Goal: Task Accomplishment & Management: Use online tool/utility

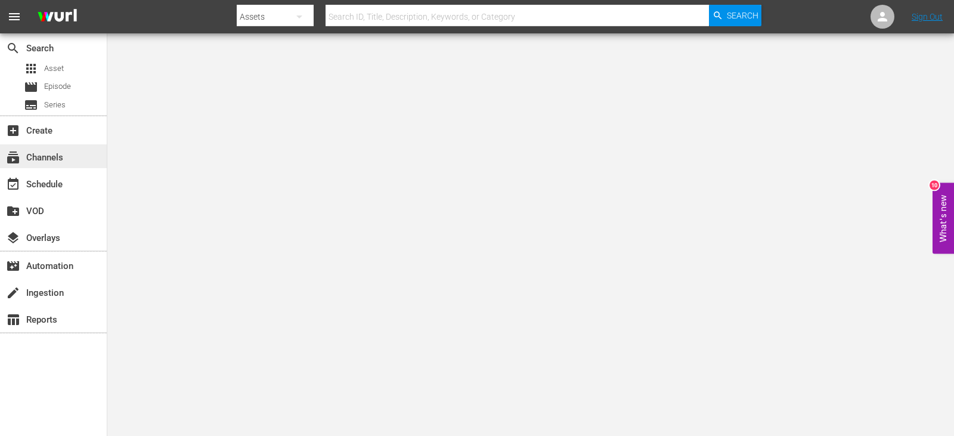
click at [34, 149] on div "subscriptions Channels" at bounding box center [53, 156] width 107 height 24
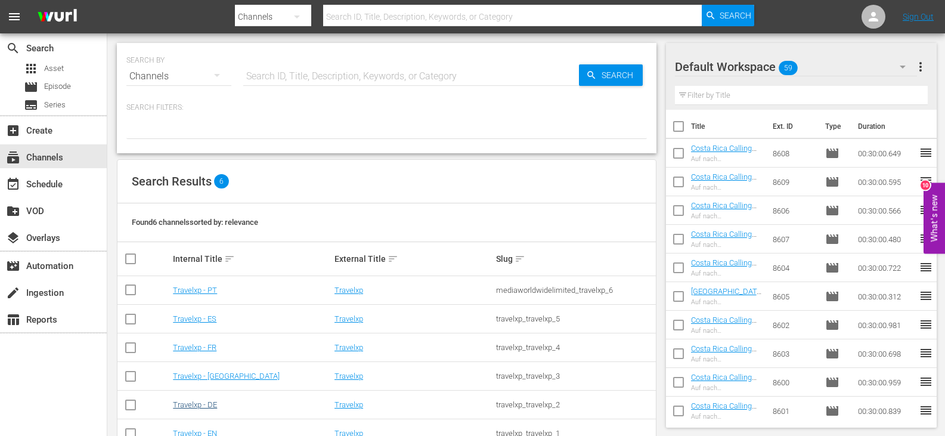
drag, startPoint x: 213, startPoint y: 395, endPoint x: 206, endPoint y: 401, distance: 9.4
click at [213, 395] on td "Travelxp - DE" at bounding box center [252, 404] width 162 height 29
click at [199, 407] on link "Travelxp - DE" at bounding box center [195, 404] width 44 height 9
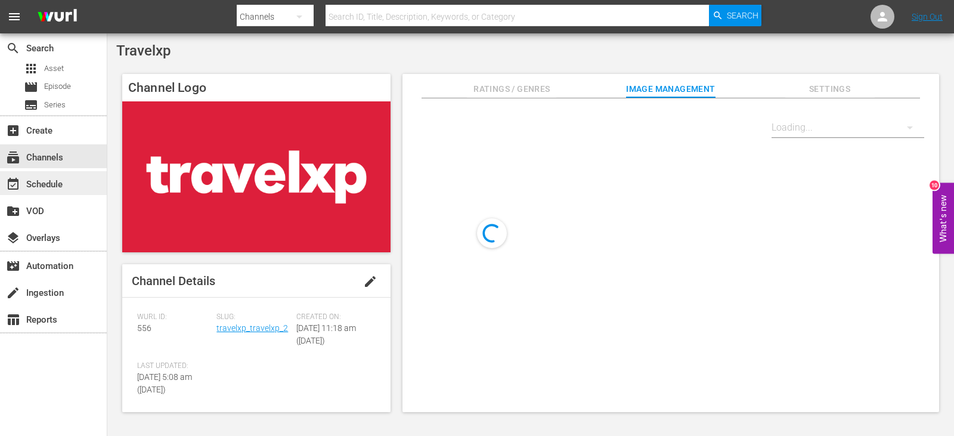
click at [55, 184] on div "event_available Schedule" at bounding box center [33, 182] width 67 height 11
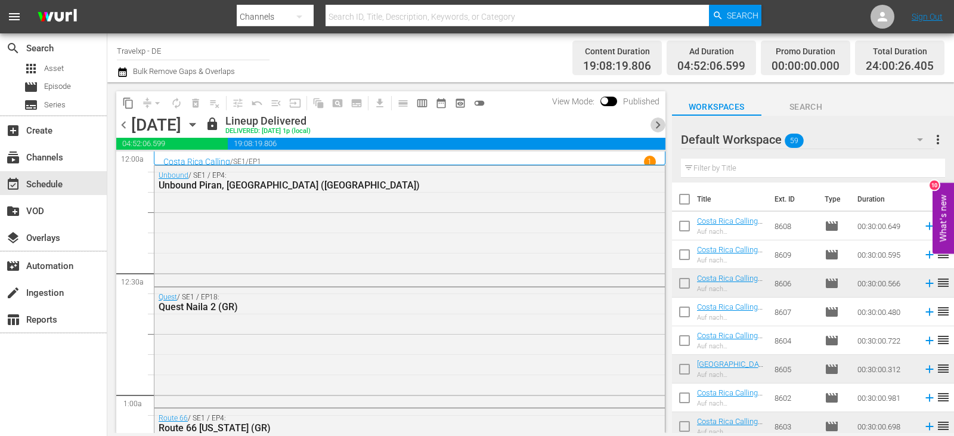
click at [661, 126] on span "chevron_right" at bounding box center [657, 124] width 15 height 15
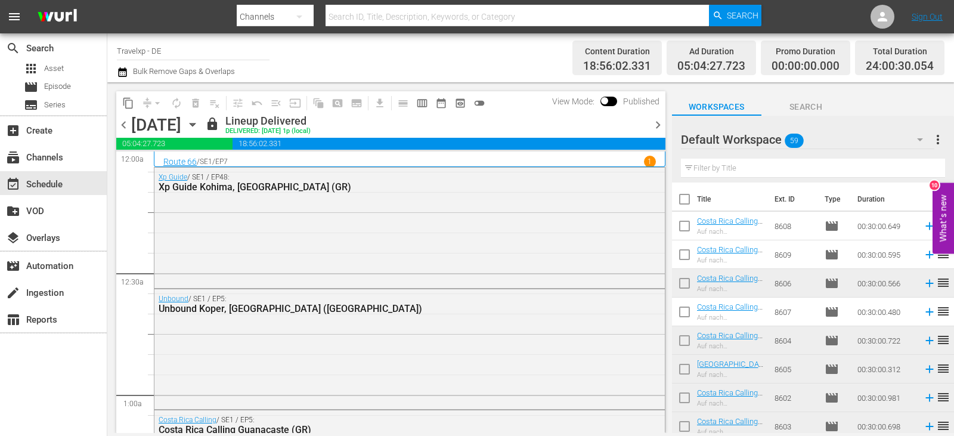
click at [660, 126] on span "chevron_right" at bounding box center [657, 124] width 15 height 15
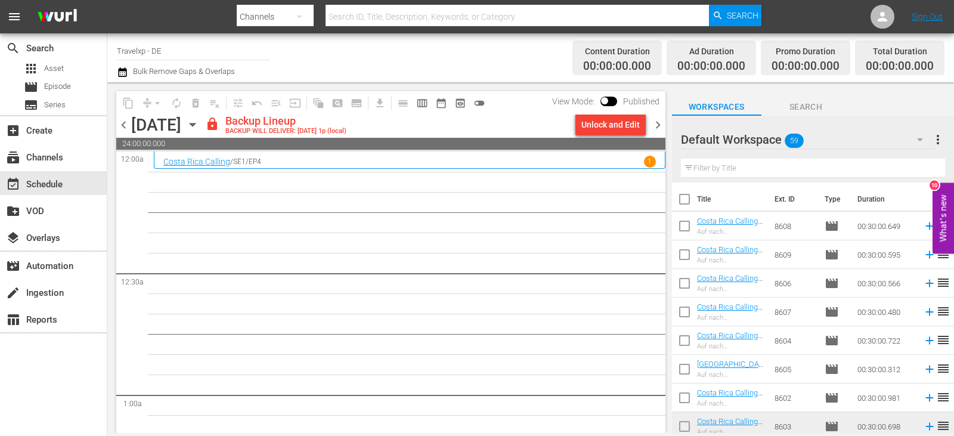
click at [615, 125] on div "Unlock and Edit" at bounding box center [610, 124] width 58 height 21
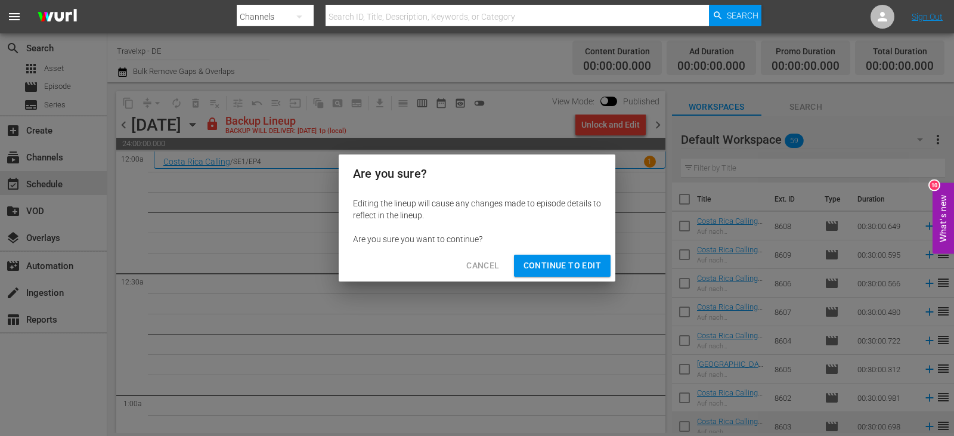
click at [572, 259] on span "Continue to Edit" at bounding box center [562, 265] width 78 height 15
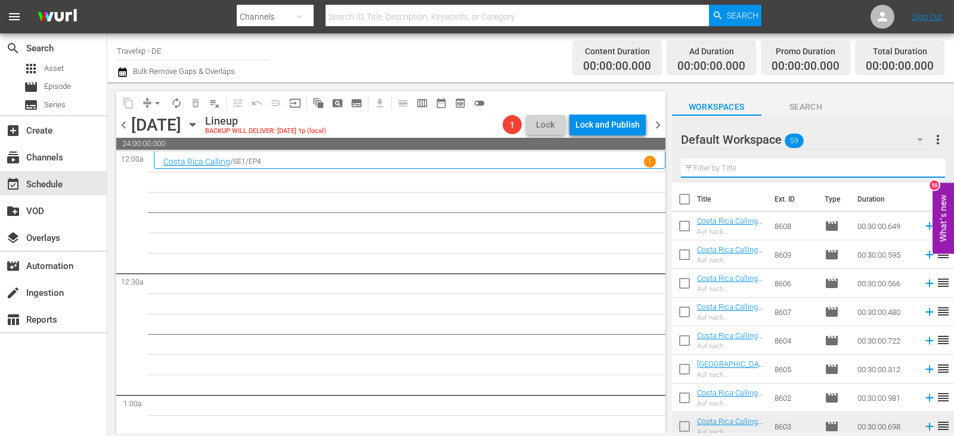
click at [706, 175] on input "text" at bounding box center [813, 168] width 264 height 19
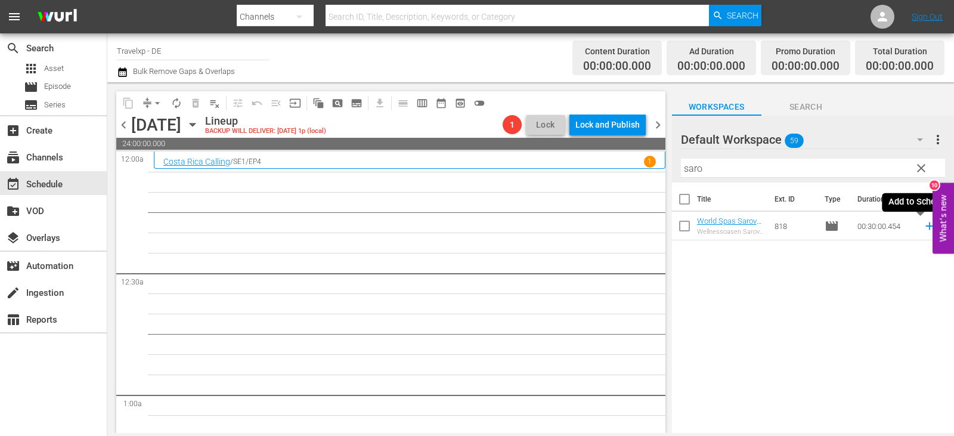
click at [925, 223] on icon at bounding box center [929, 226] width 8 height 8
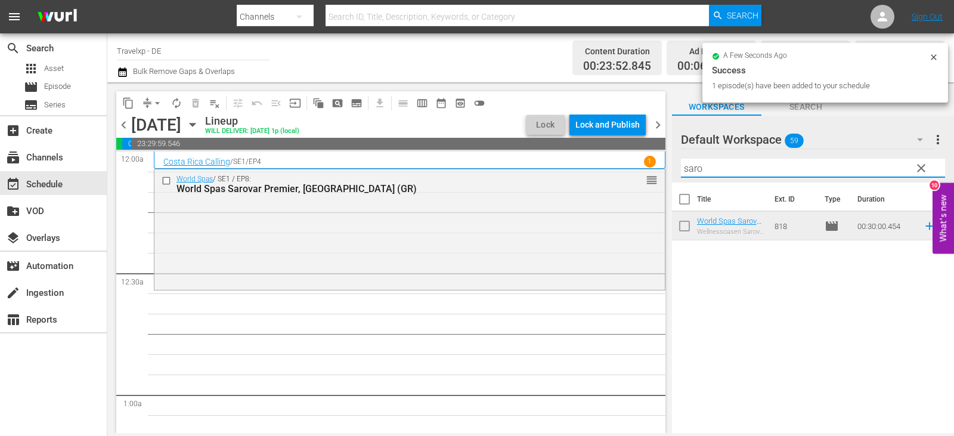
drag, startPoint x: 684, startPoint y: 169, endPoint x: 665, endPoint y: 173, distance: 19.4
click at [665, 173] on div "content_copy compress arrow_drop_down autorenew_outlined delete_forever_outline…" at bounding box center [530, 257] width 847 height 351
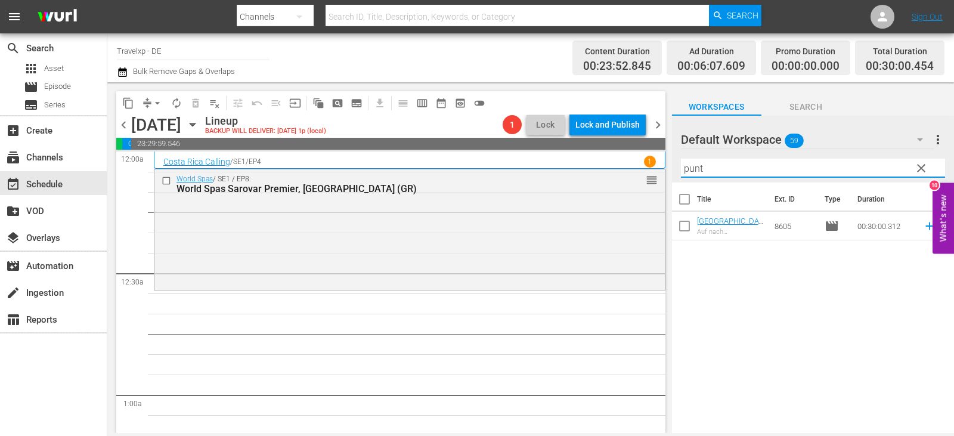
click at [923, 225] on icon at bounding box center [929, 225] width 13 height 13
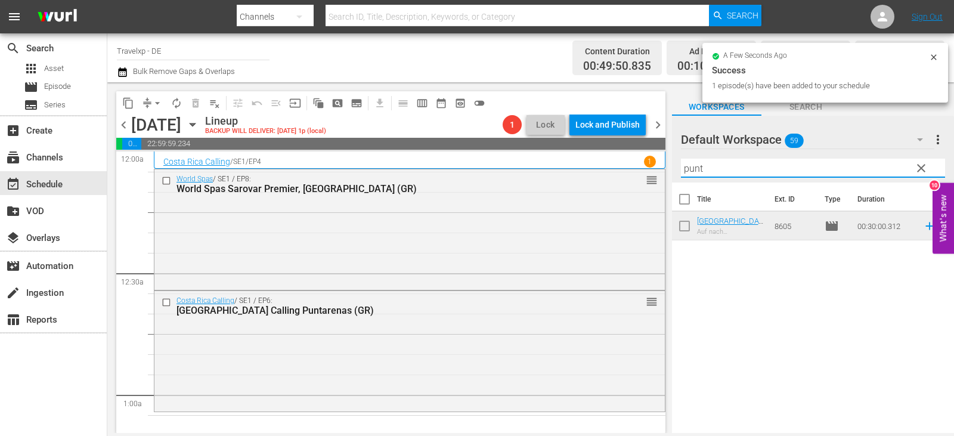
drag, startPoint x: 709, startPoint y: 169, endPoint x: 678, endPoint y: 173, distance: 30.7
click at [678, 173] on div "Default Workspace 59 Default more_vert clear Filter by Title punt" at bounding box center [813, 149] width 282 height 67
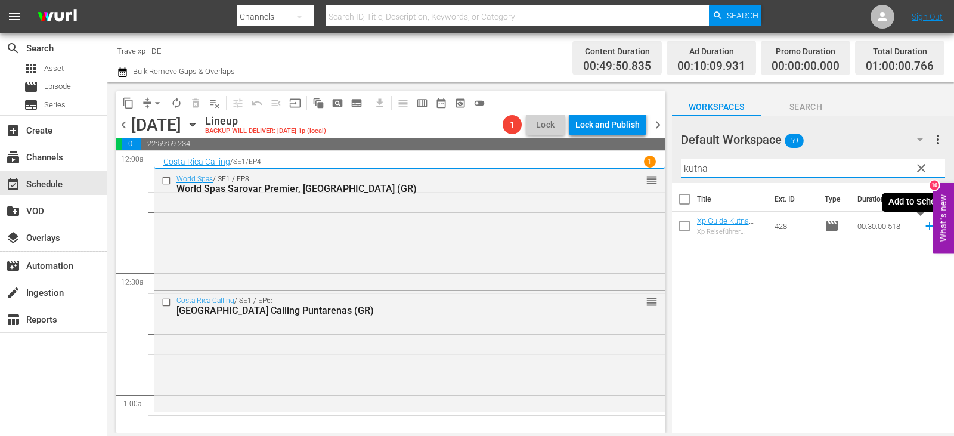
click at [923, 226] on icon at bounding box center [929, 225] width 13 height 13
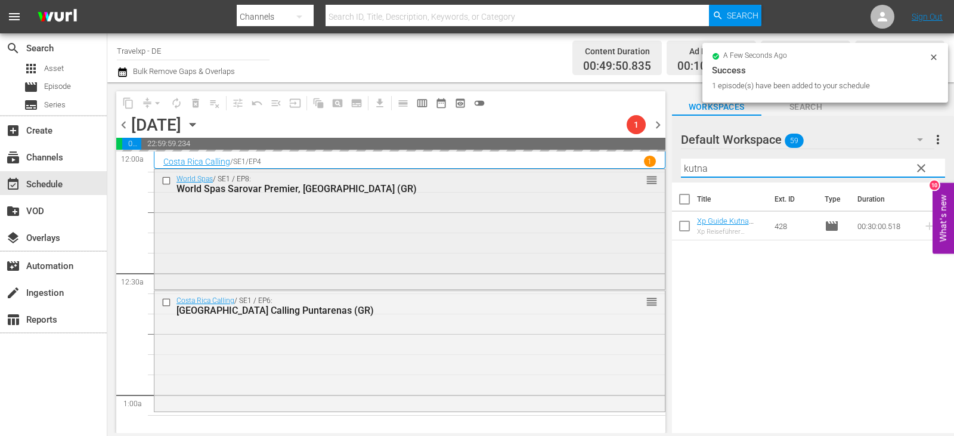
click at [625, 175] on div "content_copy compress arrow_drop_down autorenew_outlined delete_forever_outline…" at bounding box center [530, 257] width 847 height 351
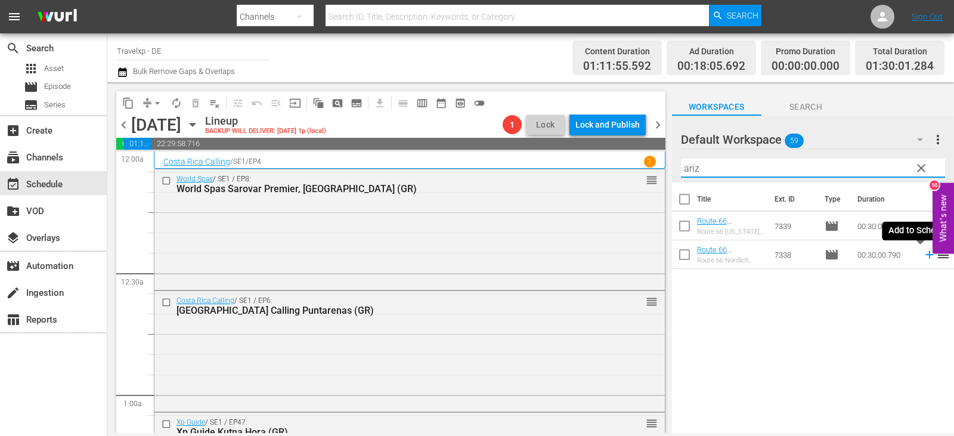
drag, startPoint x: 918, startPoint y: 255, endPoint x: 904, endPoint y: 255, distance: 14.3
click at [923, 255] on icon at bounding box center [929, 254] width 13 height 13
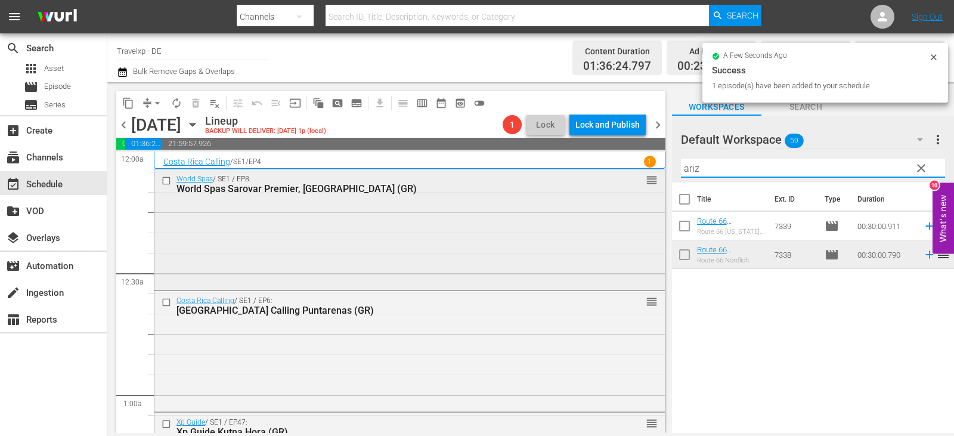
drag, startPoint x: 723, startPoint y: 167, endPoint x: 636, endPoint y: 178, distance: 87.7
click at [636, 178] on div "content_copy compress arrow_drop_down autorenew_outlined delete_forever_outline…" at bounding box center [530, 257] width 847 height 351
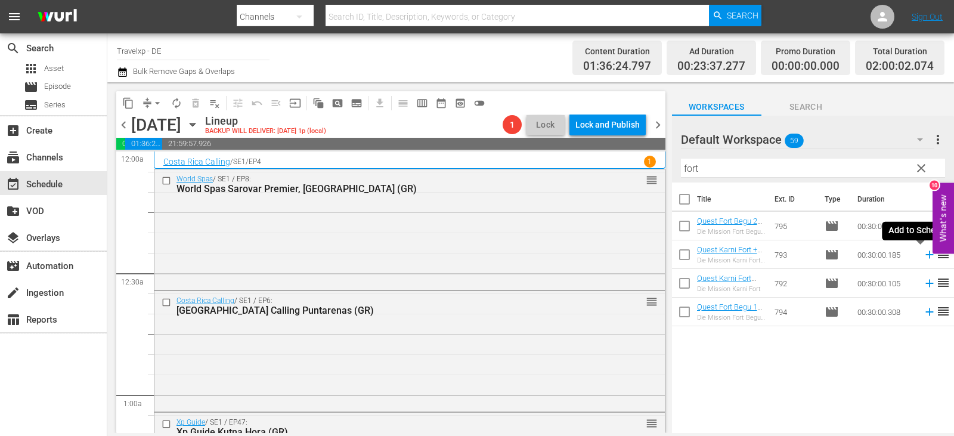
click at [923, 258] on icon at bounding box center [929, 254] width 13 height 13
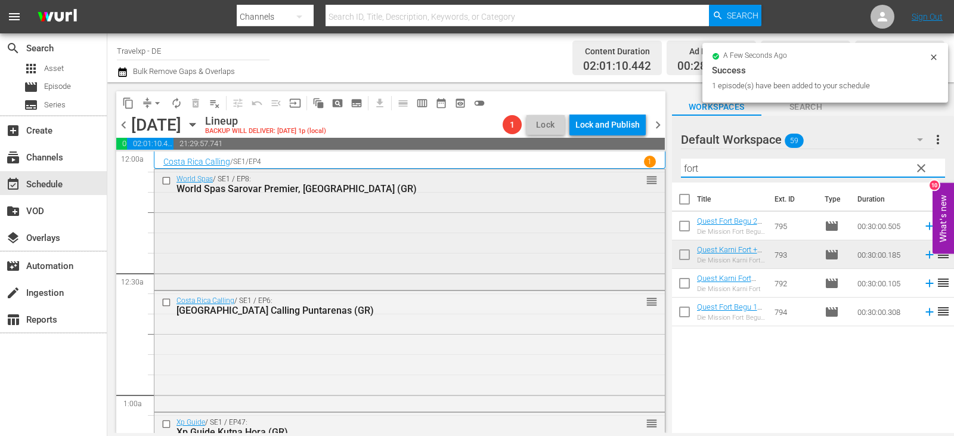
drag, startPoint x: 748, startPoint y: 173, endPoint x: 606, endPoint y: 173, distance: 141.9
click at [606, 173] on div "content_copy compress arrow_drop_down autorenew_outlined delete_forever_outline…" at bounding box center [530, 257] width 847 height 351
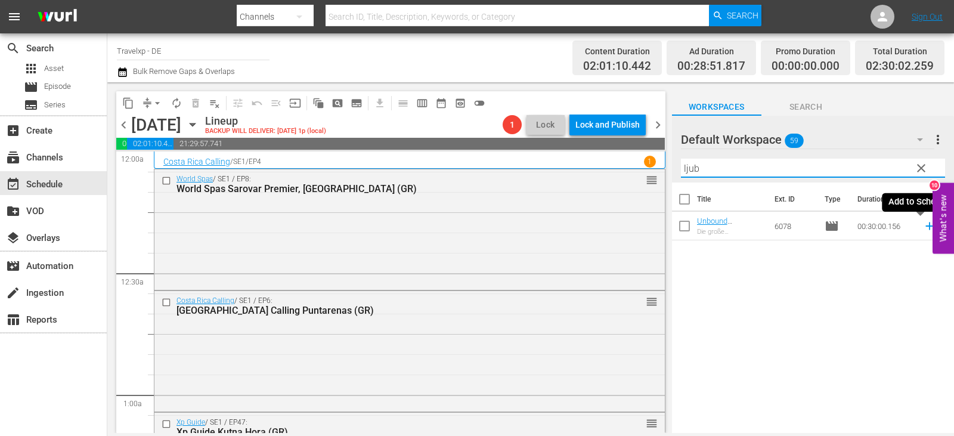
click at [925, 227] on icon at bounding box center [929, 226] width 8 height 8
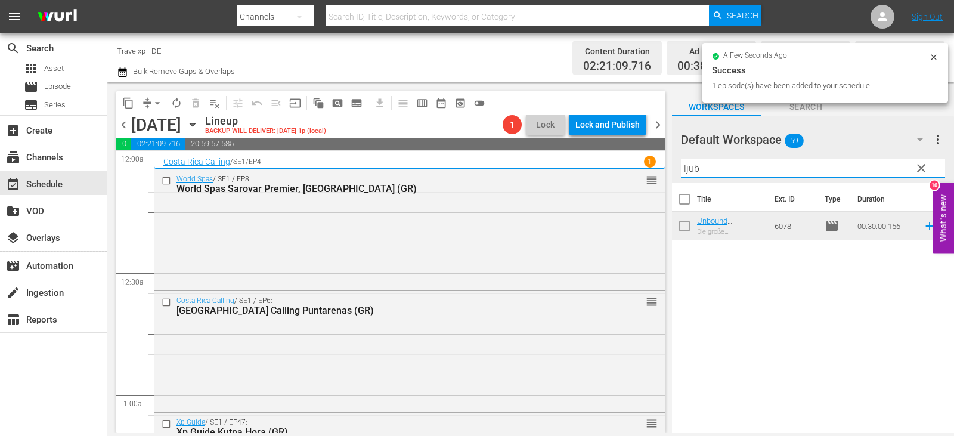
drag, startPoint x: 705, startPoint y: 171, endPoint x: 657, endPoint y: 171, distance: 48.3
click at [657, 171] on div "content_copy compress arrow_drop_down autorenew_outlined delete_forever_outline…" at bounding box center [530, 257] width 847 height 351
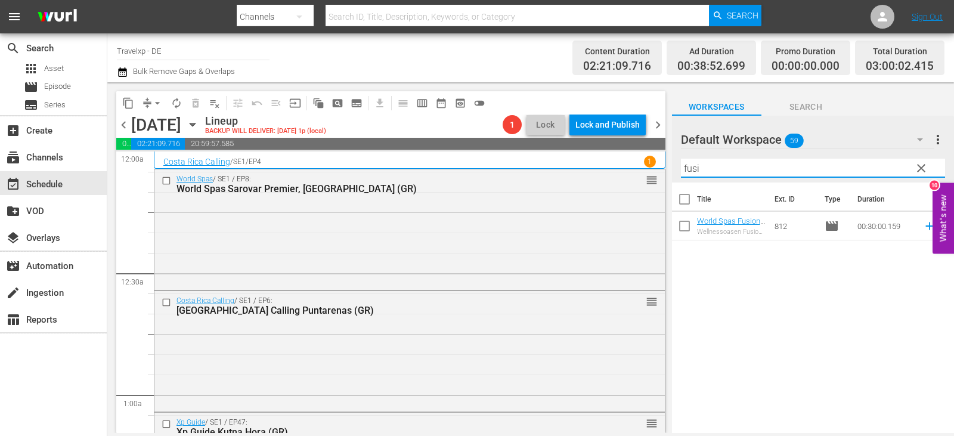
click at [923, 222] on icon at bounding box center [929, 225] width 13 height 13
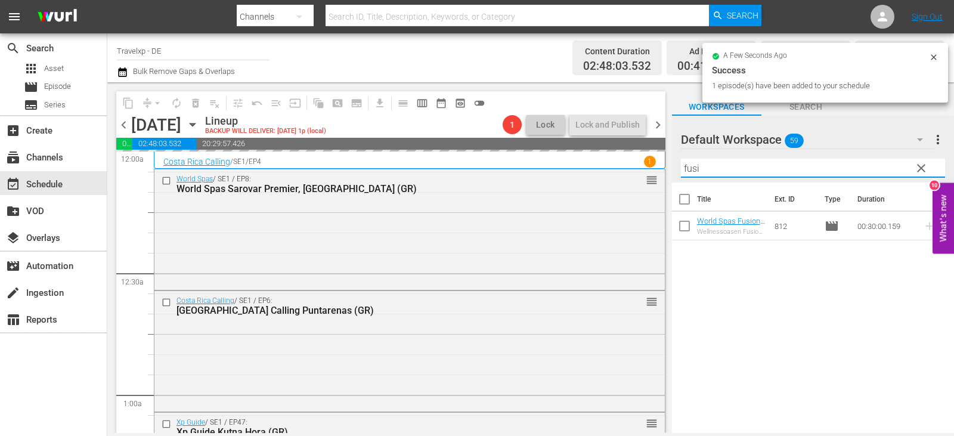
click at [637, 179] on div "content_copy compress arrow_drop_down autorenew_outlined delete_forever_outline…" at bounding box center [530, 257] width 847 height 351
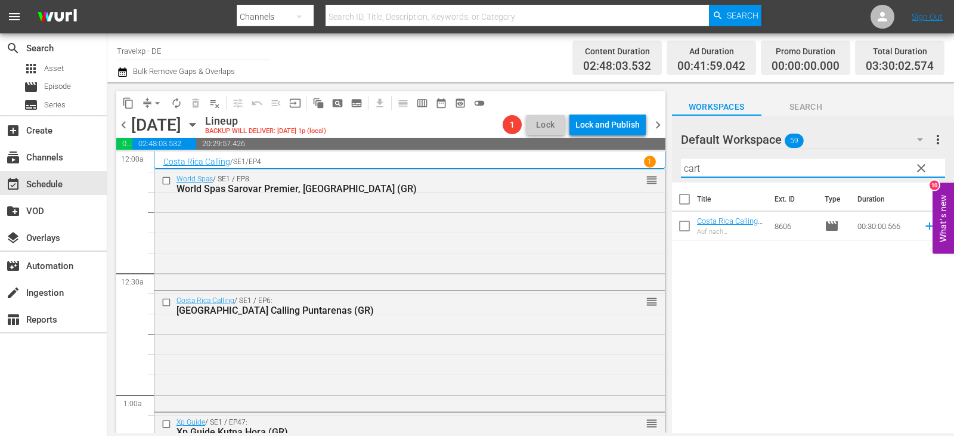
click at [923, 224] on icon at bounding box center [929, 225] width 13 height 13
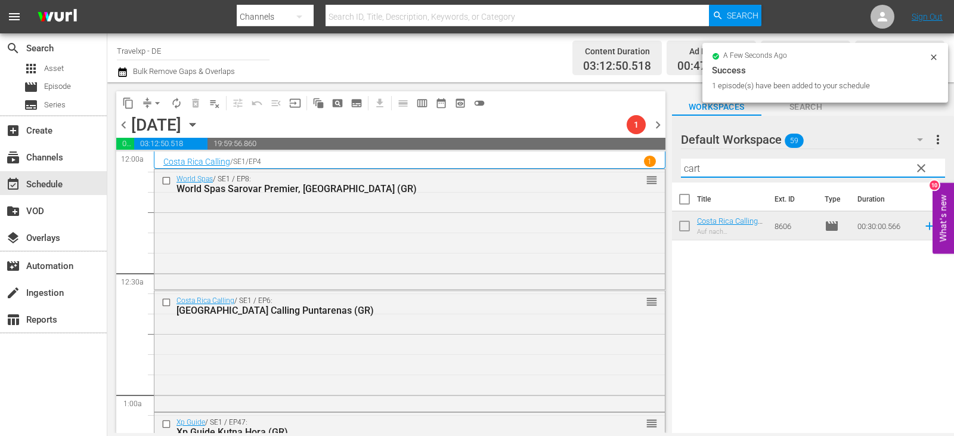
drag, startPoint x: 721, startPoint y: 172, endPoint x: 670, endPoint y: 183, distance: 51.8
click at [670, 183] on div "content_copy compress arrow_drop_down autorenew_outlined delete_forever_outline…" at bounding box center [530, 257] width 847 height 351
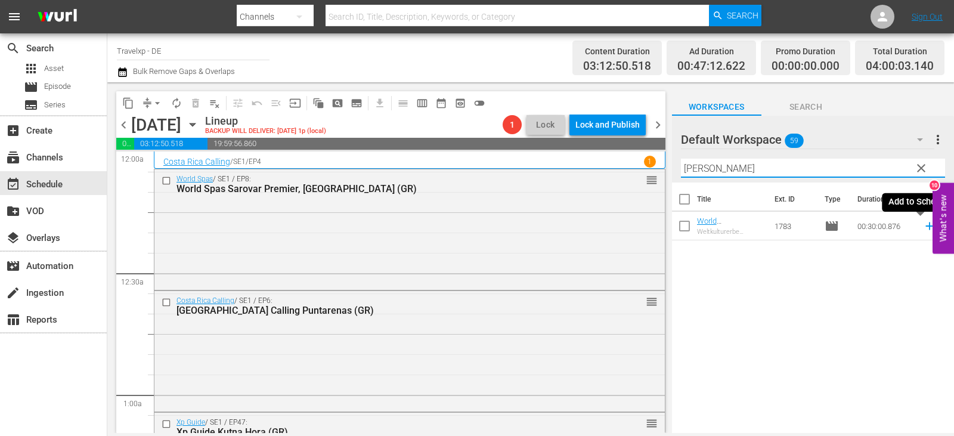
click at [925, 224] on icon at bounding box center [929, 226] width 8 height 8
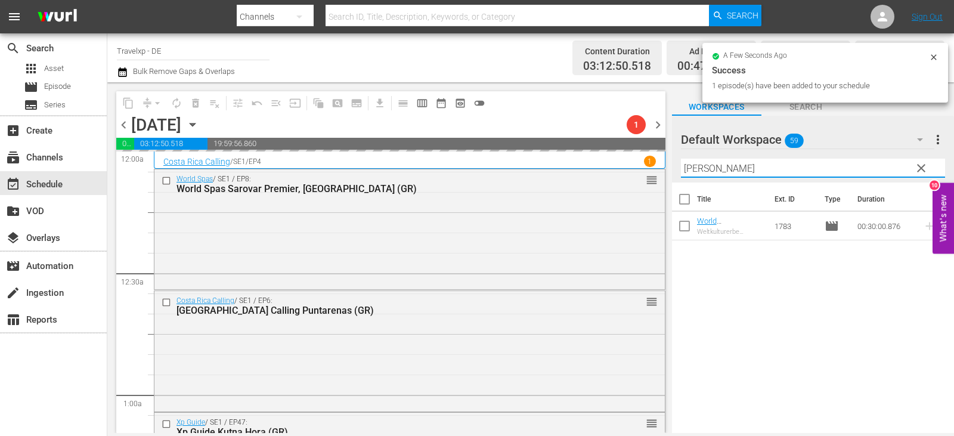
drag, startPoint x: 703, startPoint y: 160, endPoint x: 695, endPoint y: 163, distance: 8.1
click at [695, 163] on input "[PERSON_NAME]" at bounding box center [813, 168] width 264 height 19
click at [720, 166] on input "[PERSON_NAME]" at bounding box center [813, 168] width 264 height 19
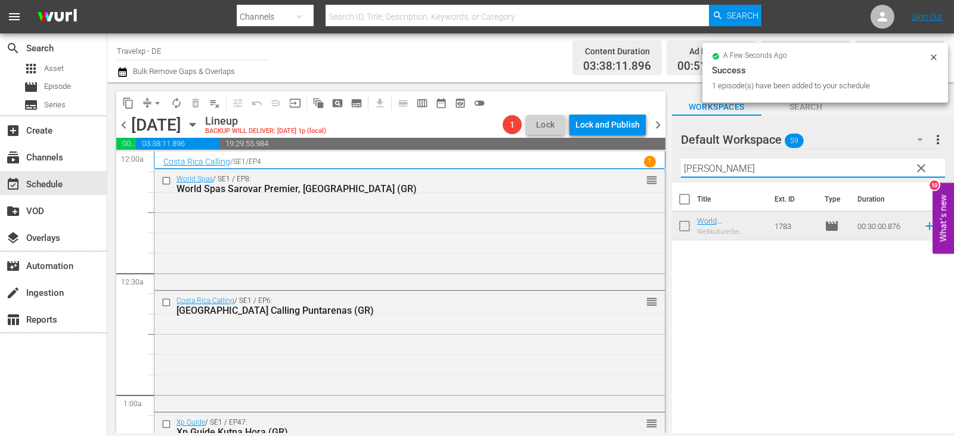
drag, startPoint x: 685, startPoint y: 169, endPoint x: 672, endPoint y: 170, distance: 12.6
click at [672, 170] on div "Default Workspace 59 Default more_vert clear Filter by Title [PERSON_NAME]" at bounding box center [813, 149] width 282 height 67
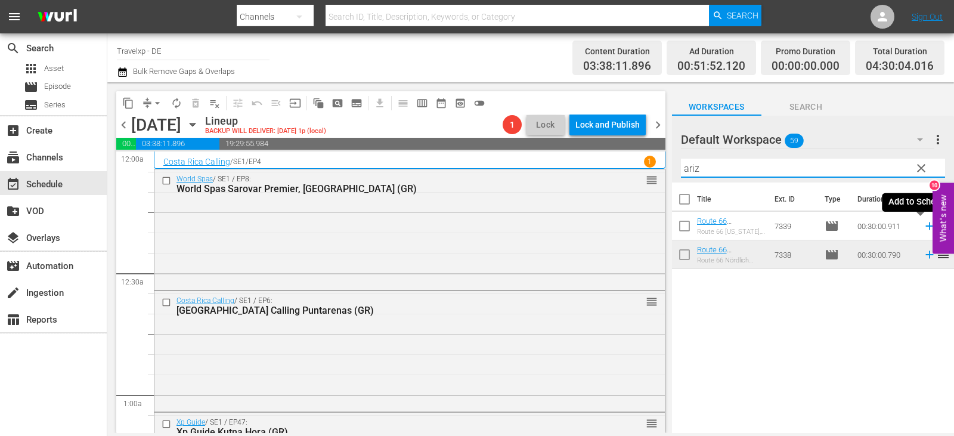
click at [925, 228] on icon at bounding box center [929, 226] width 8 height 8
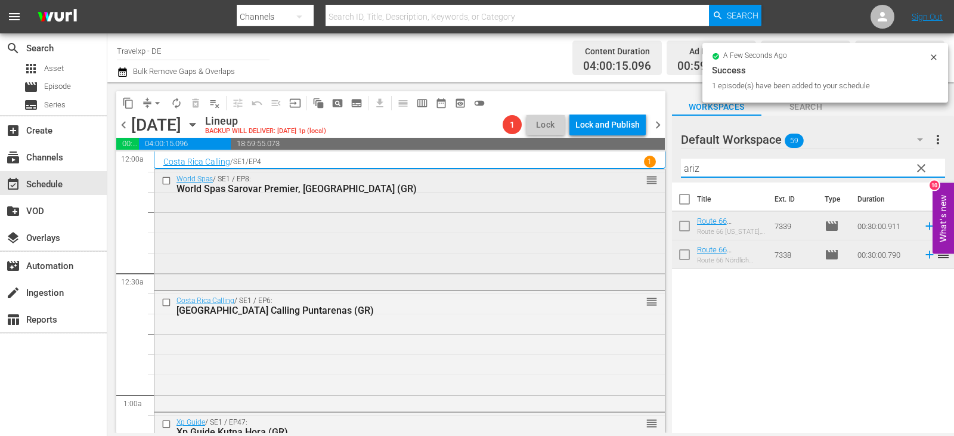
drag, startPoint x: 724, startPoint y: 170, endPoint x: 655, endPoint y: 172, distance: 68.6
click at [655, 172] on div "content_copy compress arrow_drop_down autorenew_outlined delete_forever_outline…" at bounding box center [530, 257] width 847 height 351
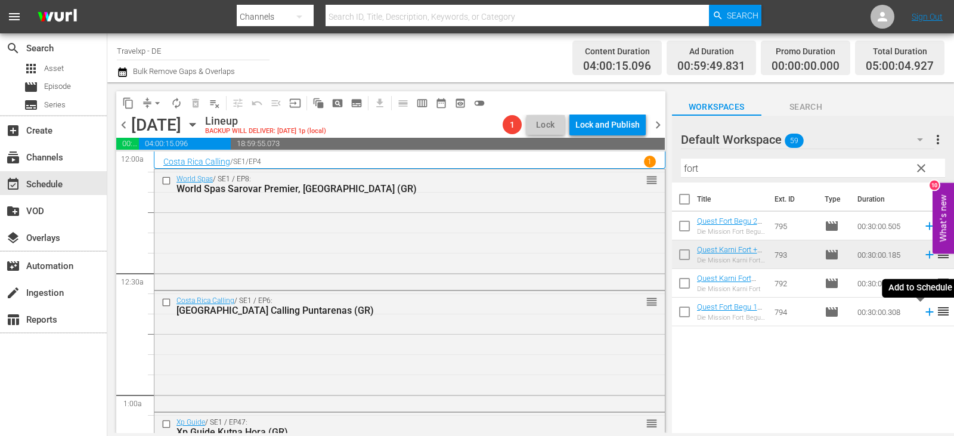
click at [925, 311] on icon at bounding box center [929, 312] width 8 height 8
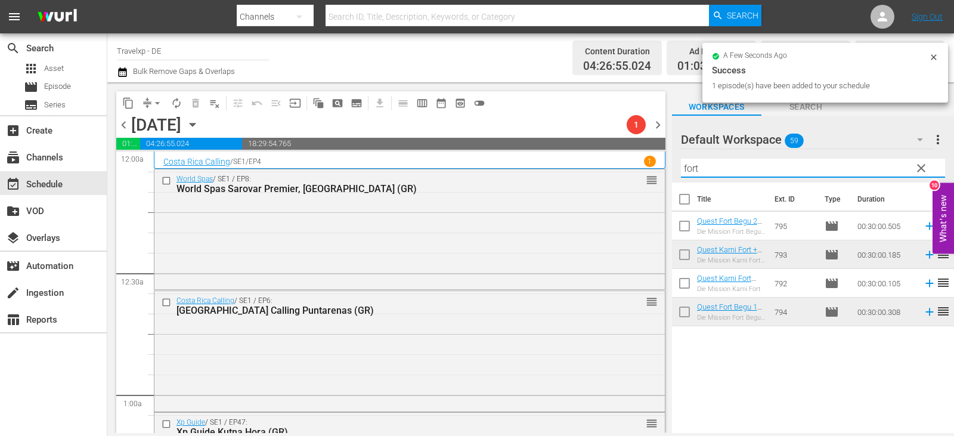
click at [645, 173] on div "content_copy compress arrow_drop_down autorenew_outlined delete_forever_outline…" at bounding box center [530, 257] width 847 height 351
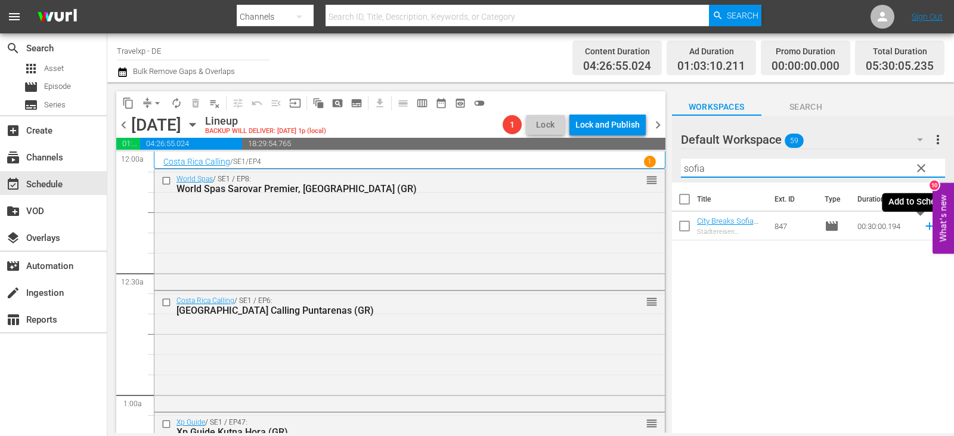
click at [925, 227] on icon at bounding box center [929, 226] width 8 height 8
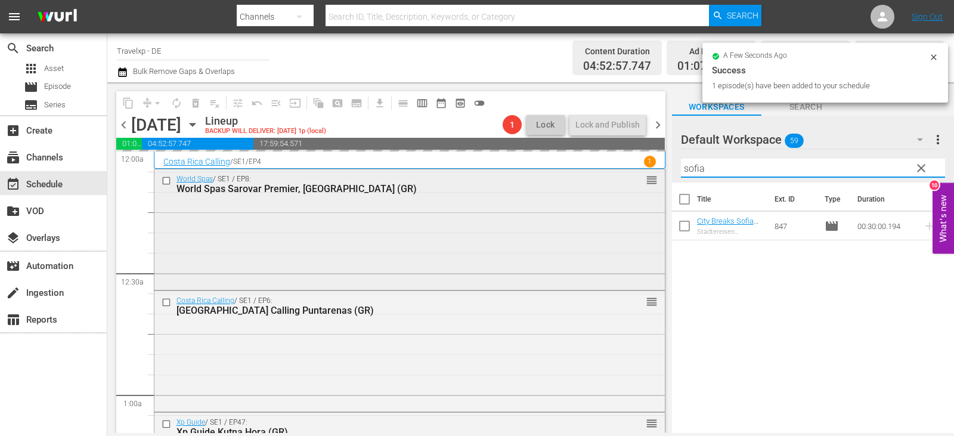
drag, startPoint x: 715, startPoint y: 173, endPoint x: 627, endPoint y: 173, distance: 88.8
click at [627, 173] on div "content_copy compress arrow_drop_down autorenew_outlined delete_forever_outline…" at bounding box center [530, 257] width 847 height 351
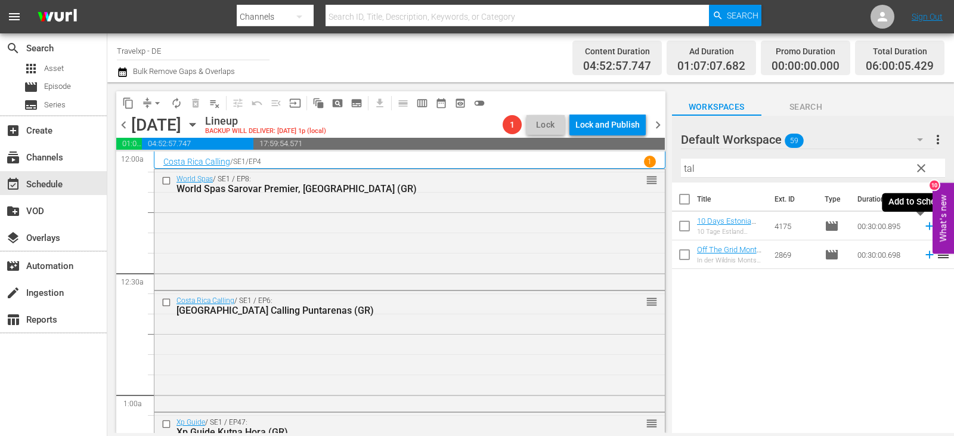
click at [923, 227] on icon at bounding box center [929, 225] width 13 height 13
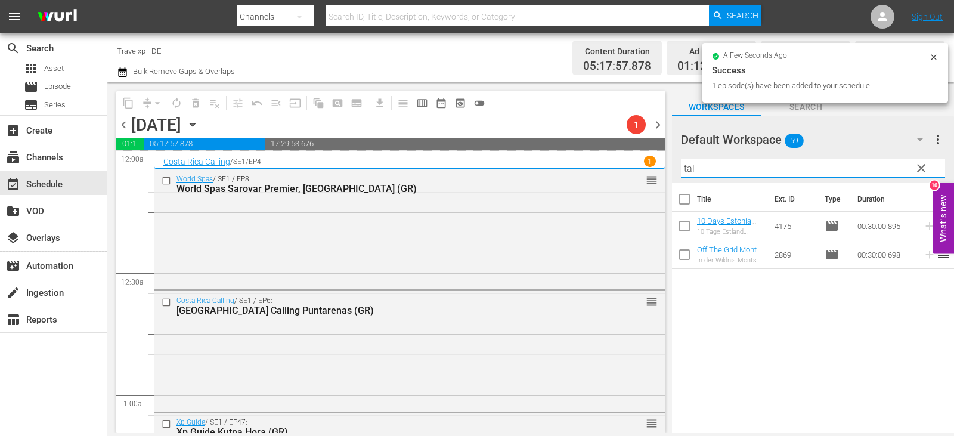
drag, startPoint x: 707, startPoint y: 165, endPoint x: 671, endPoint y: 174, distance: 37.4
click at [671, 174] on div "content_copy compress arrow_drop_down autorenew_outlined delete_forever_outline…" at bounding box center [530, 257] width 847 height 351
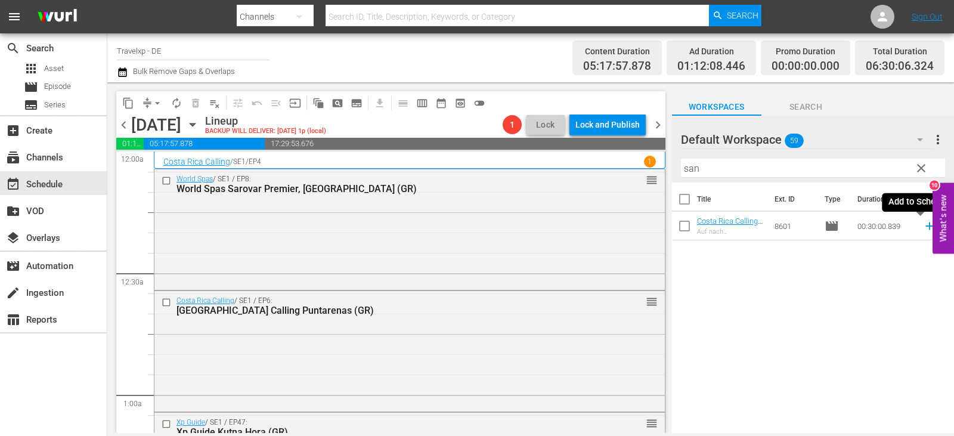
click at [923, 222] on icon at bounding box center [929, 225] width 13 height 13
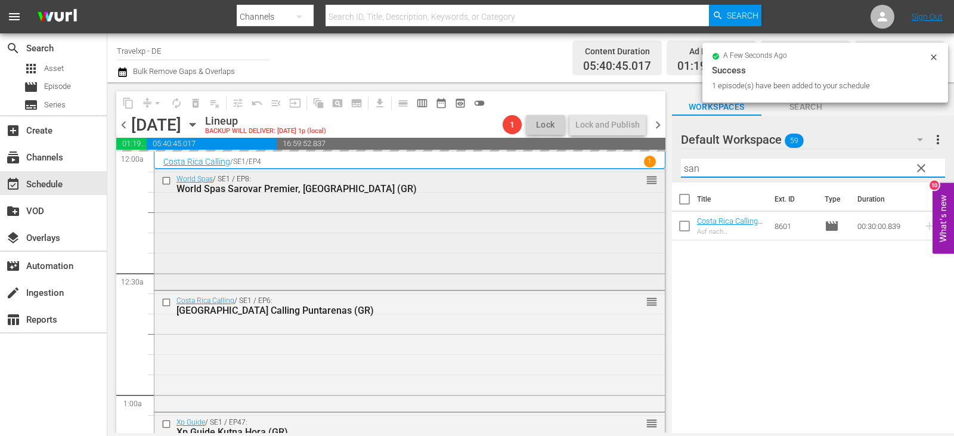
drag, startPoint x: 714, startPoint y: 172, endPoint x: 647, endPoint y: 175, distance: 66.2
click at [647, 175] on div "content_copy compress arrow_drop_down autorenew_outlined delete_forever_outline…" at bounding box center [530, 257] width 847 height 351
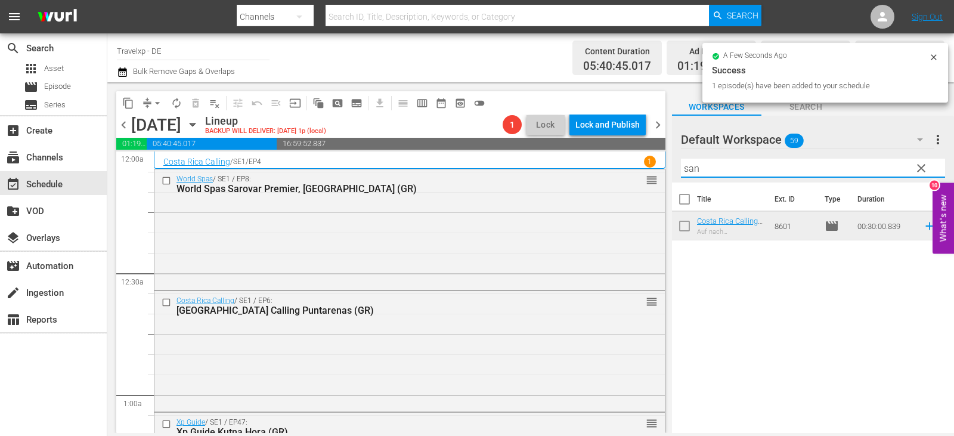
type input ";"
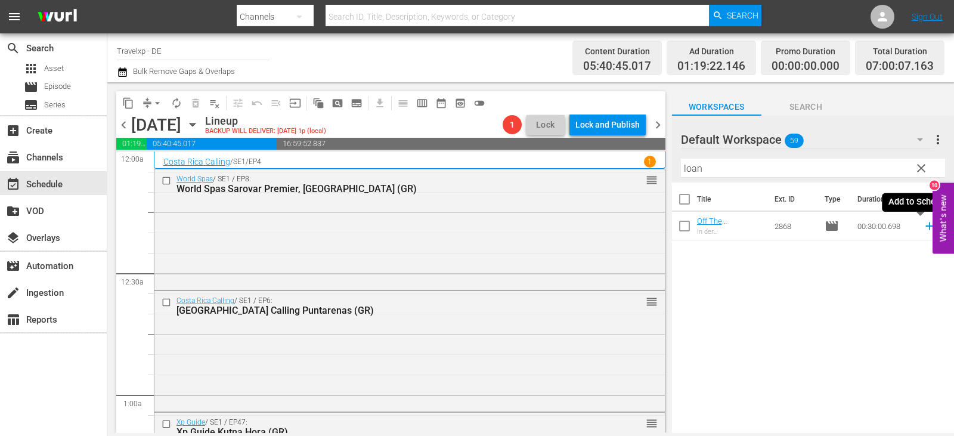
click at [923, 228] on icon at bounding box center [929, 225] width 13 height 13
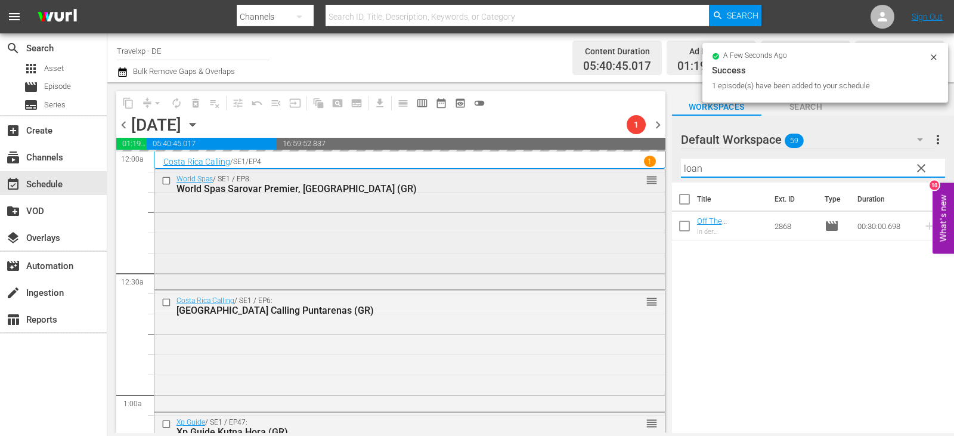
drag, startPoint x: 720, startPoint y: 175, endPoint x: 541, endPoint y: 176, distance: 179.4
click at [541, 176] on div "content_copy compress arrow_drop_down autorenew_outlined delete_forever_outline…" at bounding box center [530, 257] width 847 height 351
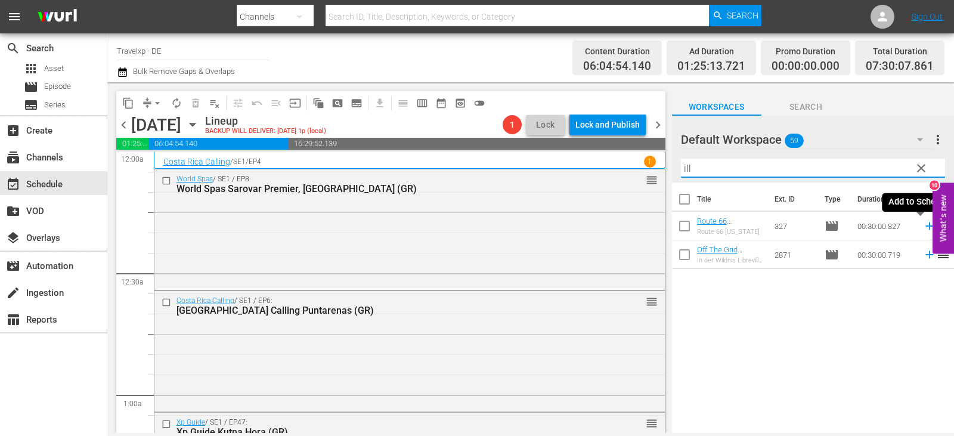
click at [925, 227] on icon at bounding box center [929, 226] width 8 height 8
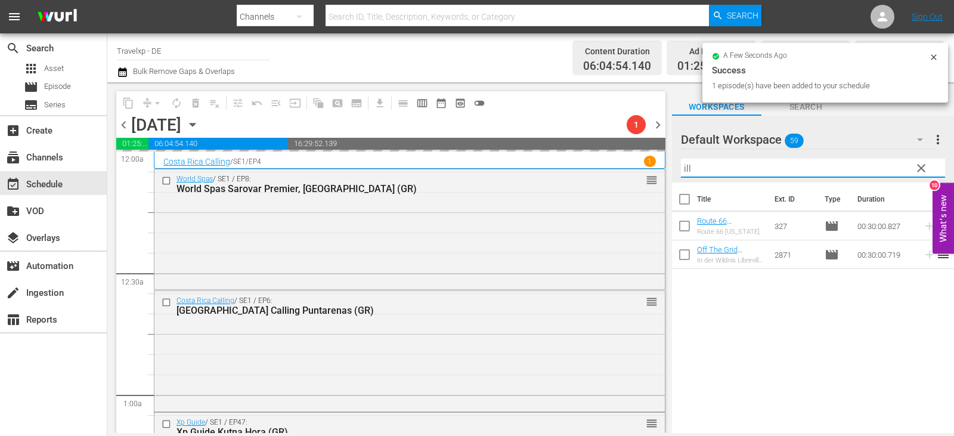
drag, startPoint x: 689, startPoint y: 162, endPoint x: 613, endPoint y: 166, distance: 75.2
click at [613, 166] on div "content_copy compress arrow_drop_down autorenew_outlined delete_forever_outline…" at bounding box center [530, 257] width 847 height 351
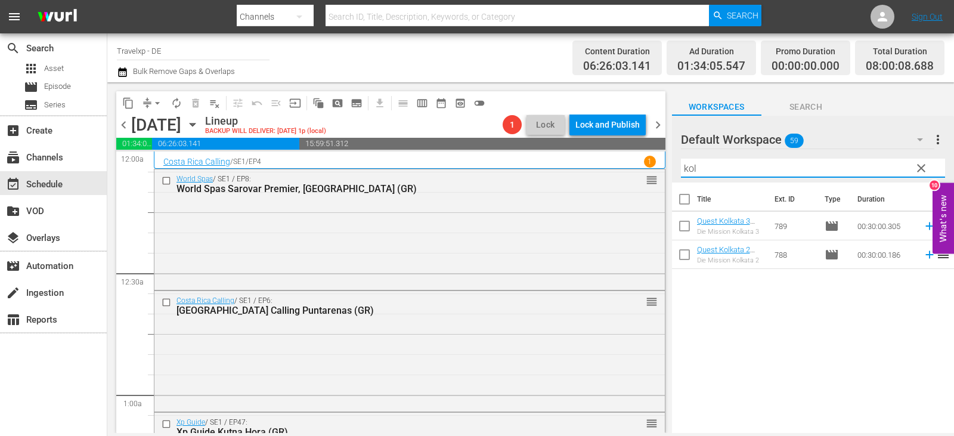
click at [923, 255] on icon at bounding box center [929, 254] width 13 height 13
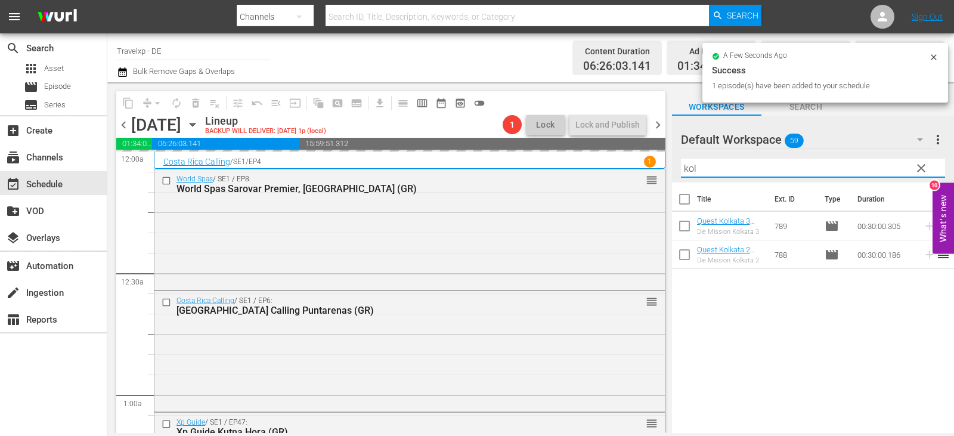
drag, startPoint x: 717, startPoint y: 171, endPoint x: 593, endPoint y: 168, distance: 124.1
click at [593, 168] on div "content_copy compress arrow_drop_down autorenew_outlined delete_forever_outline…" at bounding box center [530, 257] width 847 height 351
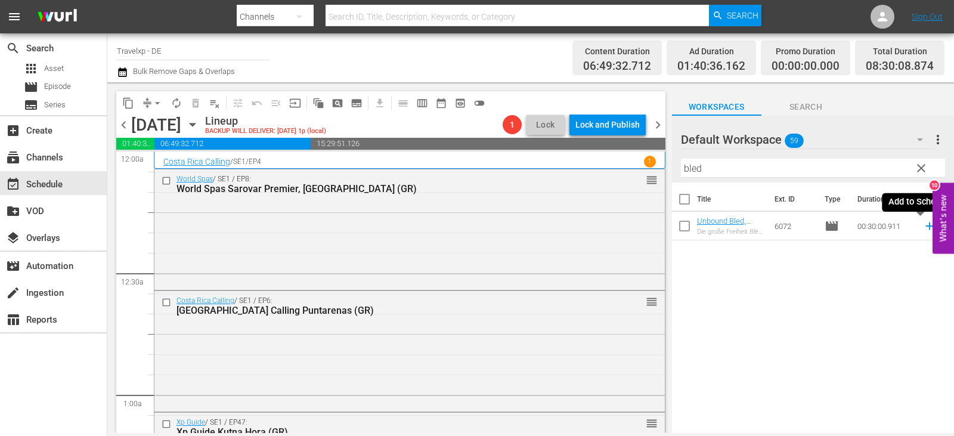
drag, startPoint x: 917, startPoint y: 222, endPoint x: 904, endPoint y: 225, distance: 13.6
click at [923, 222] on icon at bounding box center [929, 225] width 13 height 13
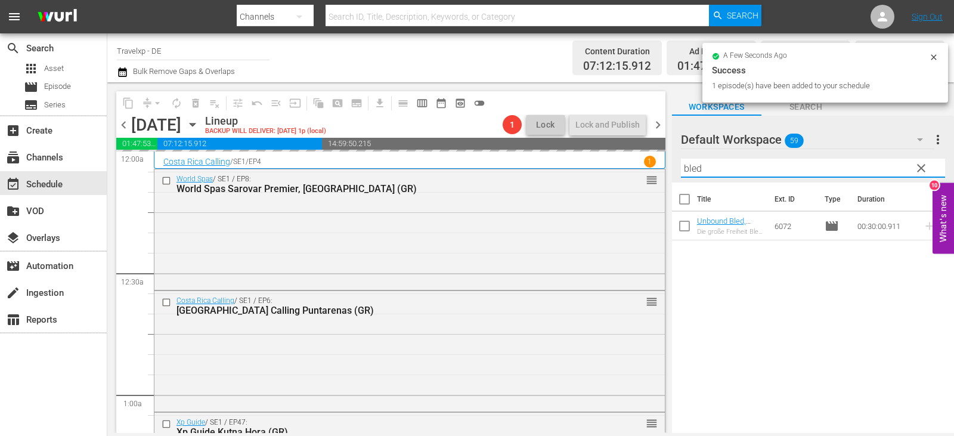
drag, startPoint x: 710, startPoint y: 170, endPoint x: 665, endPoint y: 171, distance: 45.3
click at [665, 171] on div "content_copy compress arrow_drop_down autorenew_outlined delete_forever_outline…" at bounding box center [530, 257] width 847 height 351
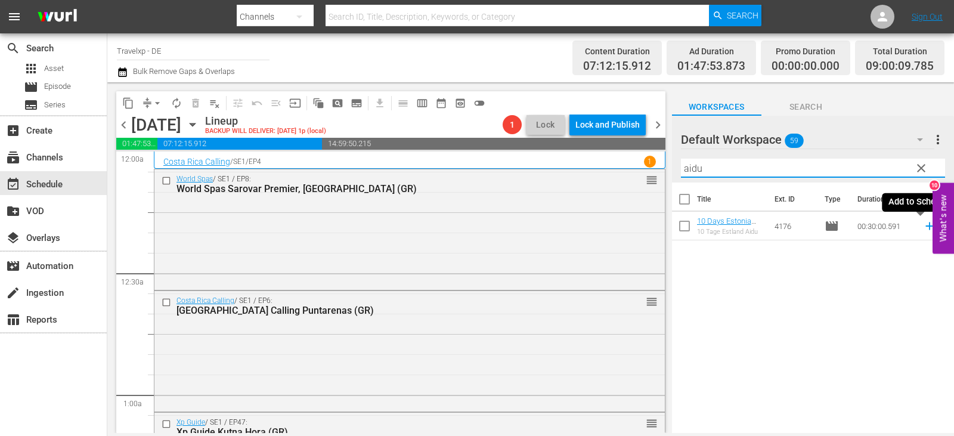
click at [923, 228] on icon at bounding box center [929, 225] width 13 height 13
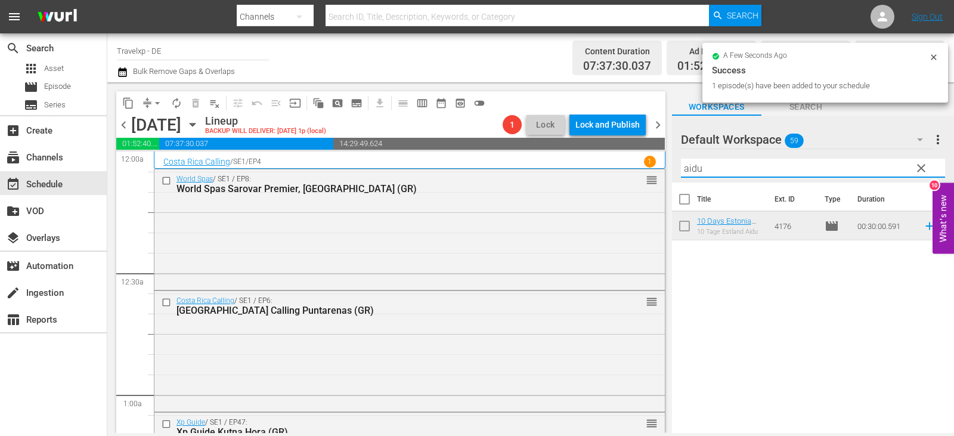
drag, startPoint x: 708, startPoint y: 172, endPoint x: 656, endPoint y: 172, distance: 51.9
click at [656, 172] on div "content_copy compress arrow_drop_down autorenew_outlined delete_forever_outline…" at bounding box center [530, 257] width 847 height 351
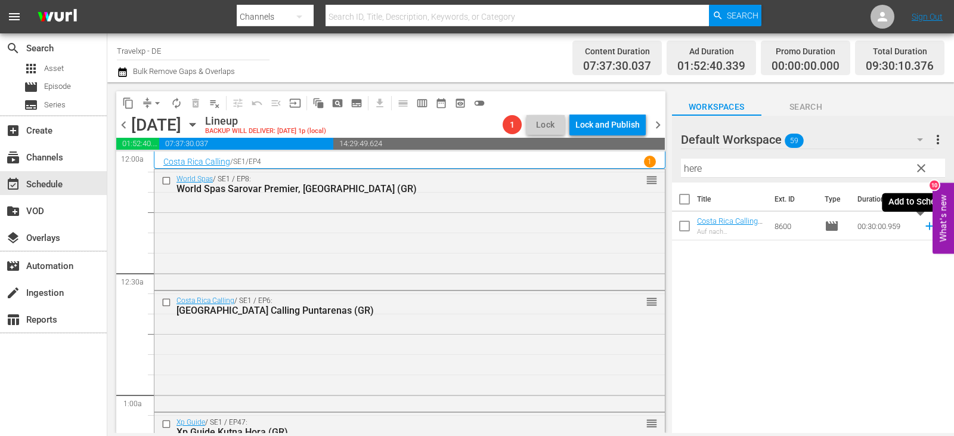
click at [923, 223] on icon at bounding box center [929, 225] width 13 height 13
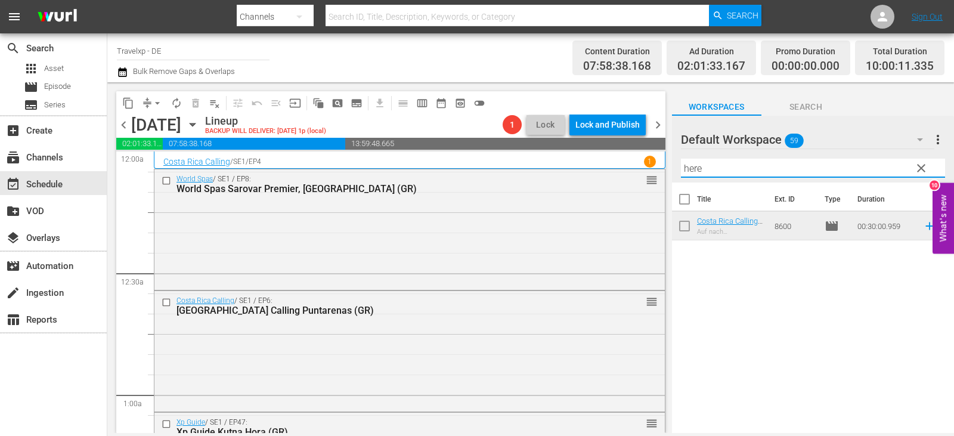
drag, startPoint x: 706, startPoint y: 167, endPoint x: 663, endPoint y: 172, distance: 43.2
click at [663, 172] on div "content_copy compress arrow_drop_down autorenew_outlined delete_forever_outline…" at bounding box center [530, 257] width 847 height 351
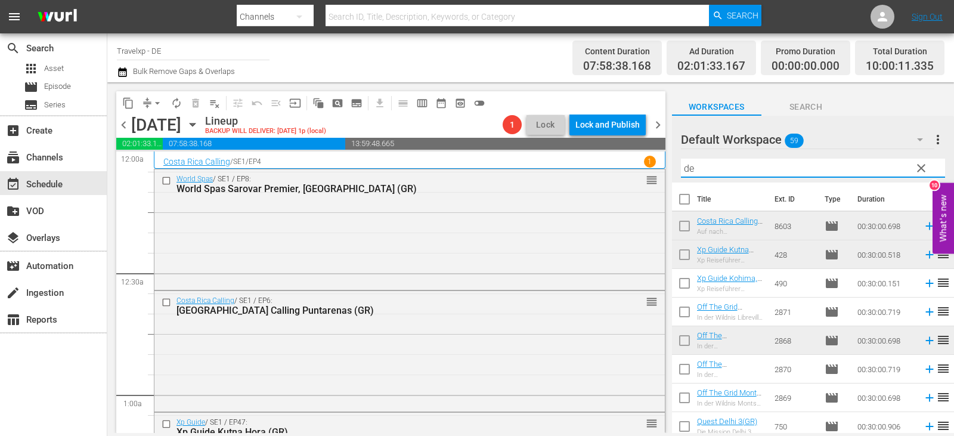
type input "d"
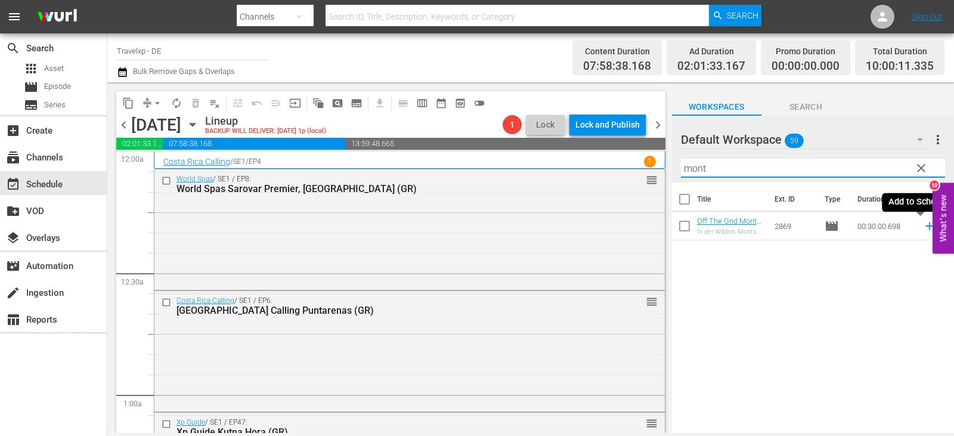
click at [925, 227] on icon at bounding box center [929, 226] width 8 height 8
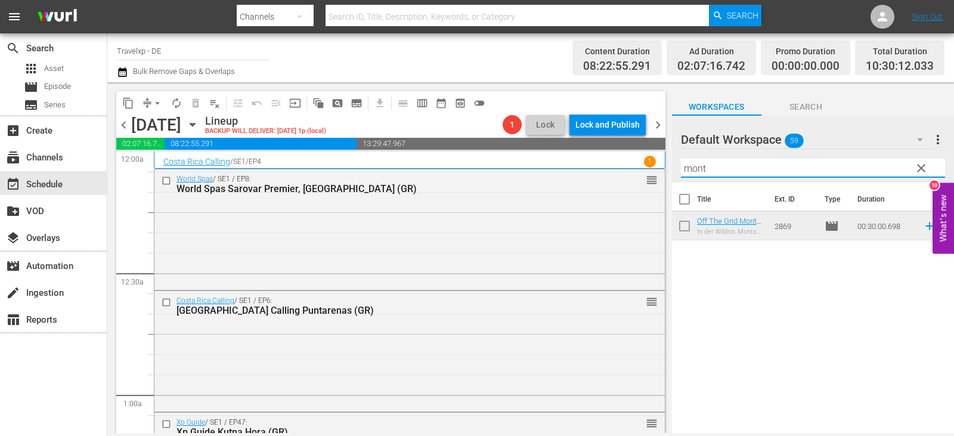
drag, startPoint x: 742, startPoint y: 171, endPoint x: 665, endPoint y: 168, distance: 76.3
click at [665, 168] on div "content_copy compress arrow_drop_down autorenew_outlined delete_forever_outline…" at bounding box center [530, 257] width 847 height 351
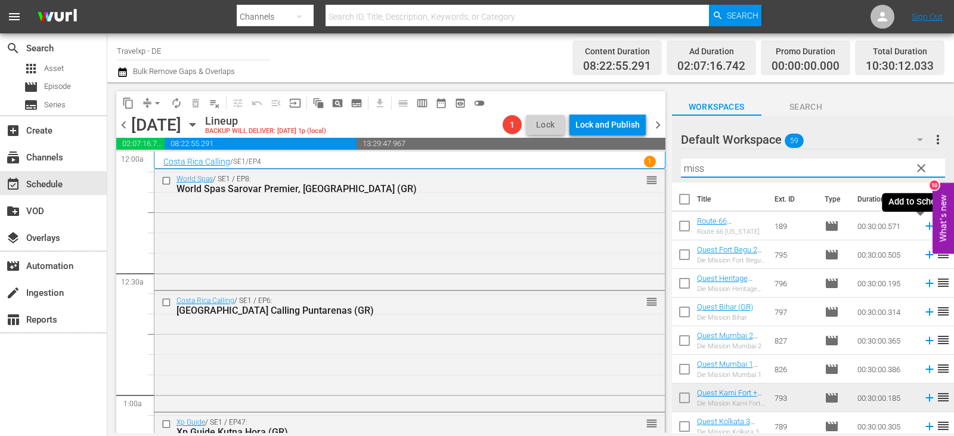
click at [923, 225] on icon at bounding box center [929, 225] width 13 height 13
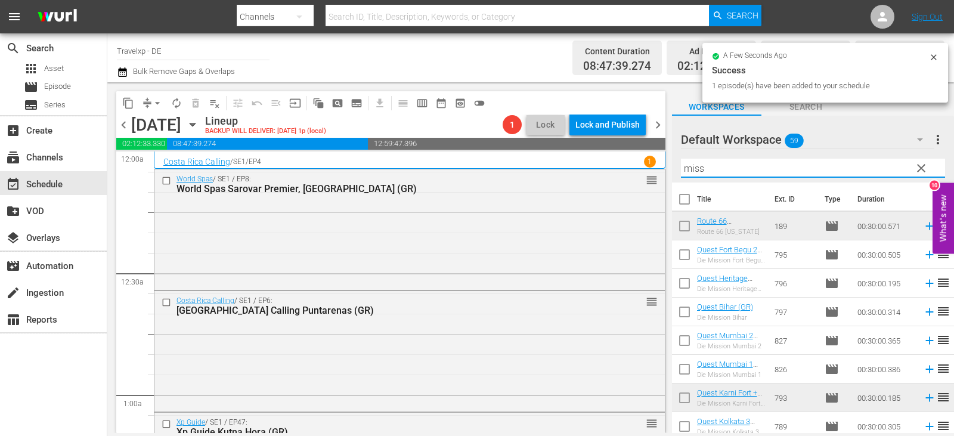
drag, startPoint x: 714, startPoint y: 166, endPoint x: 665, endPoint y: 169, distance: 48.9
click at [665, 169] on div "content_copy compress arrow_drop_down autorenew_outlined delete_forever_outline…" at bounding box center [530, 257] width 847 height 351
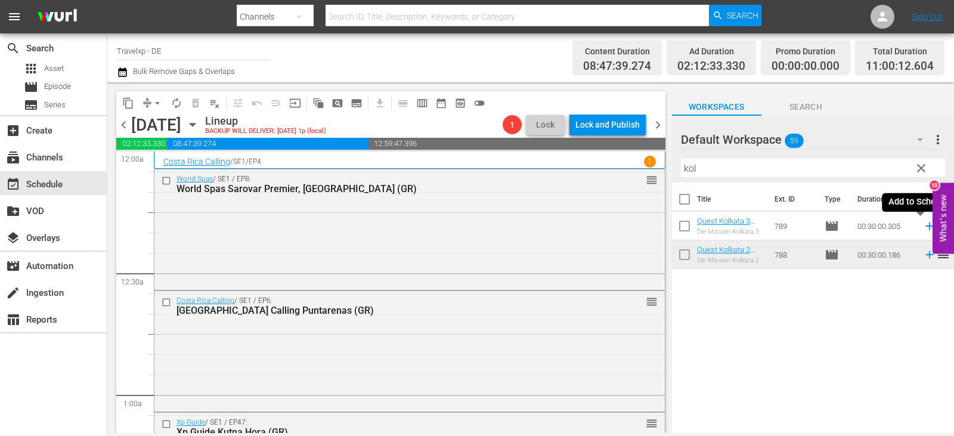
click at [923, 226] on icon at bounding box center [929, 225] width 13 height 13
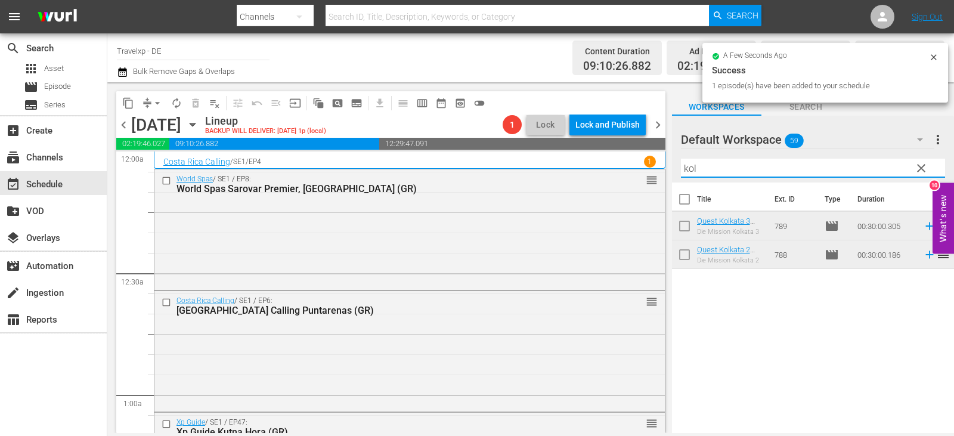
drag, startPoint x: 724, startPoint y: 166, endPoint x: 661, endPoint y: 166, distance: 63.2
click at [661, 166] on div "content_copy compress arrow_drop_down autorenew_outlined delete_forever_outline…" at bounding box center [530, 257] width 847 height 351
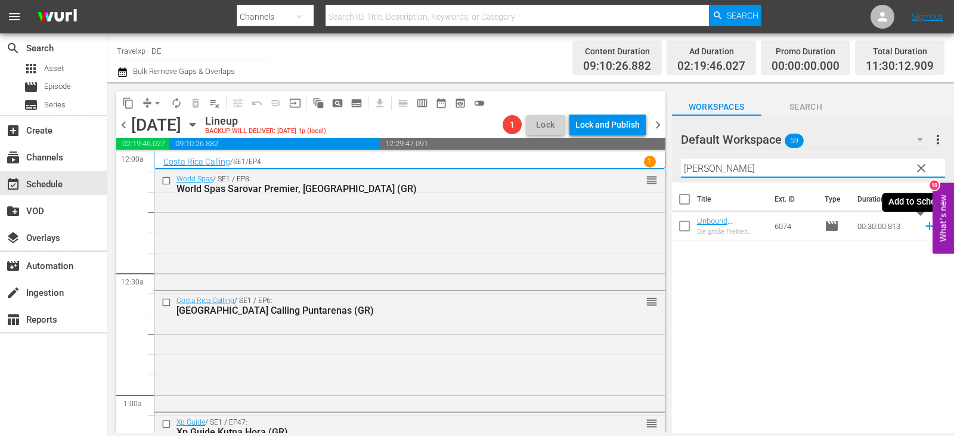
click at [923, 225] on icon at bounding box center [929, 225] width 13 height 13
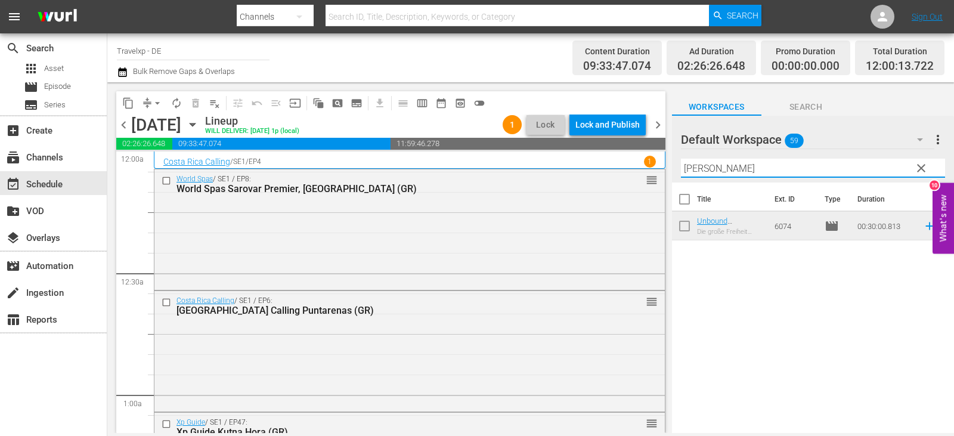
drag, startPoint x: 730, startPoint y: 172, endPoint x: 662, endPoint y: 170, distance: 68.6
click at [662, 170] on div "content_copy compress arrow_drop_down autorenew_outlined delete_forever_outline…" at bounding box center [530, 257] width 847 height 351
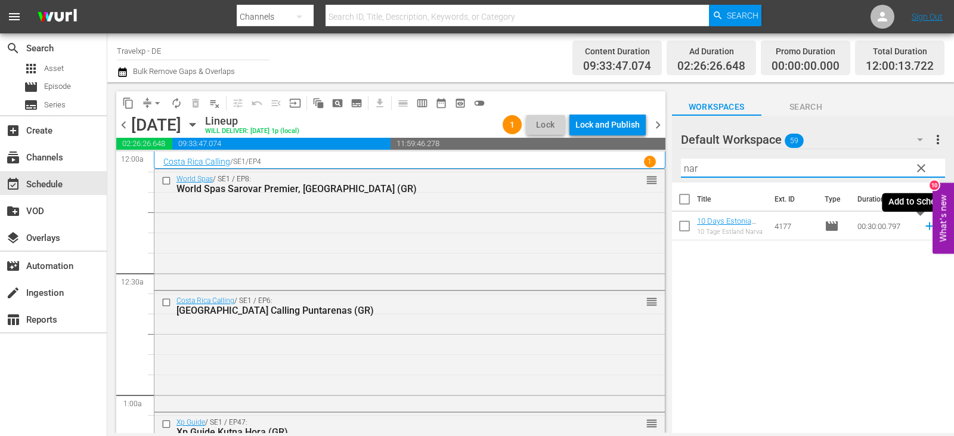
click at [923, 226] on icon at bounding box center [929, 225] width 13 height 13
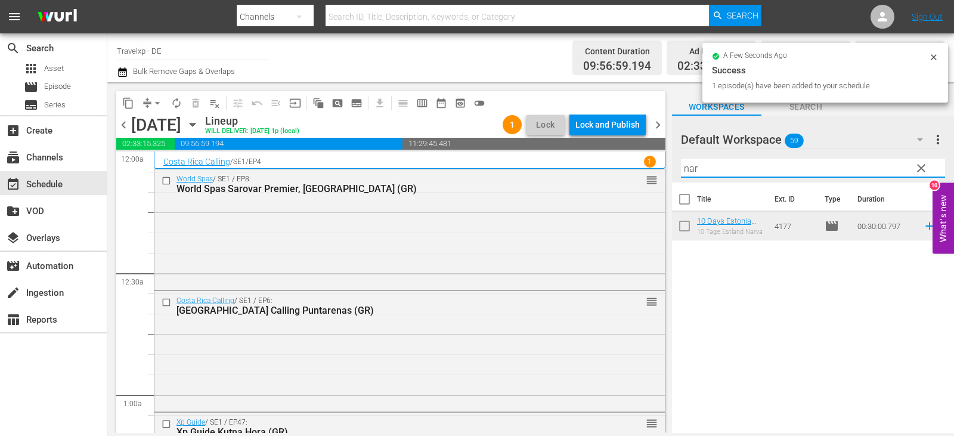
drag, startPoint x: 713, startPoint y: 166, endPoint x: 678, endPoint y: 169, distance: 35.3
click at [678, 169] on div "Default Workspace 59 Default more_vert clear Filter by Title nar" at bounding box center [813, 149] width 282 height 67
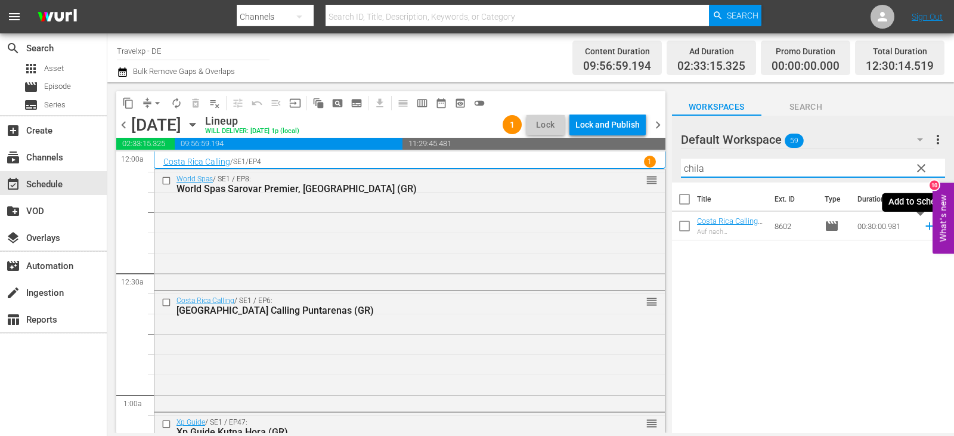
click at [925, 230] on icon at bounding box center [929, 226] width 8 height 8
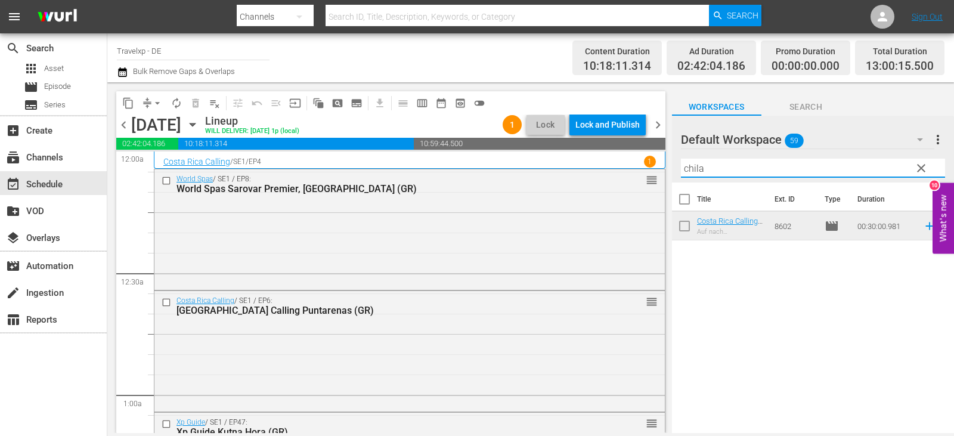
drag, startPoint x: 720, startPoint y: 168, endPoint x: 637, endPoint y: 168, distance: 82.9
click at [637, 168] on div "content_copy compress arrow_drop_down autorenew_outlined delete_forever_outline…" at bounding box center [530, 257] width 847 height 351
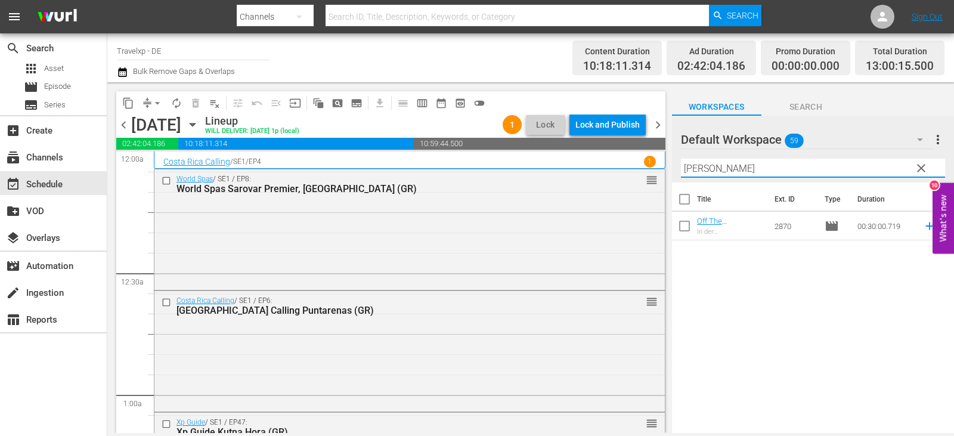
click at [923, 224] on icon at bounding box center [929, 225] width 13 height 13
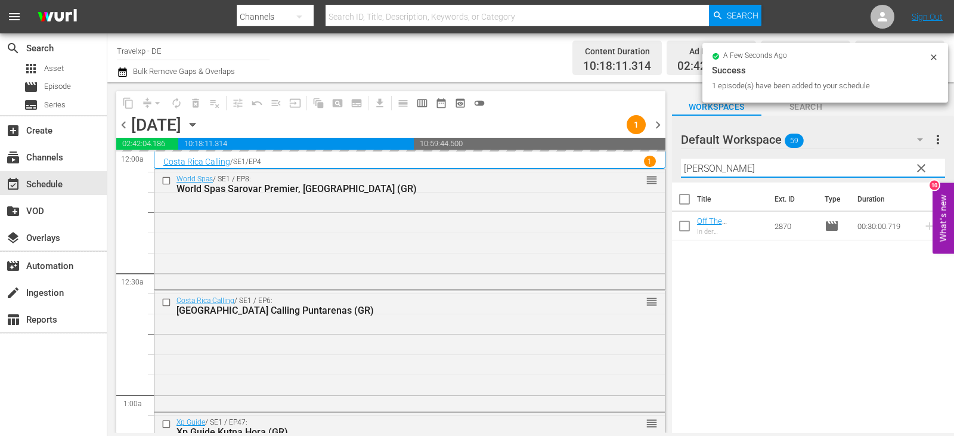
drag, startPoint x: 703, startPoint y: 171, endPoint x: 663, endPoint y: 169, distance: 40.0
click at [663, 169] on div "content_copy compress arrow_drop_down autorenew_outlined delete_forever_outline…" at bounding box center [530, 257] width 847 height 351
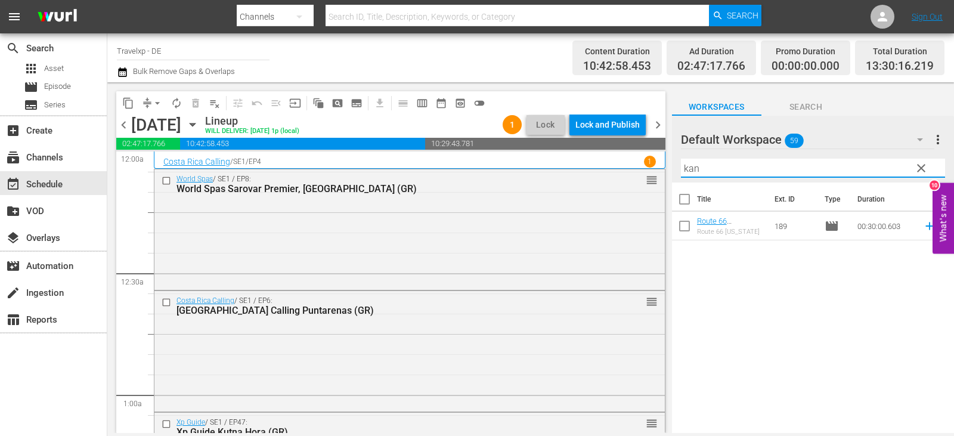
click at [925, 225] on icon at bounding box center [929, 226] width 8 height 8
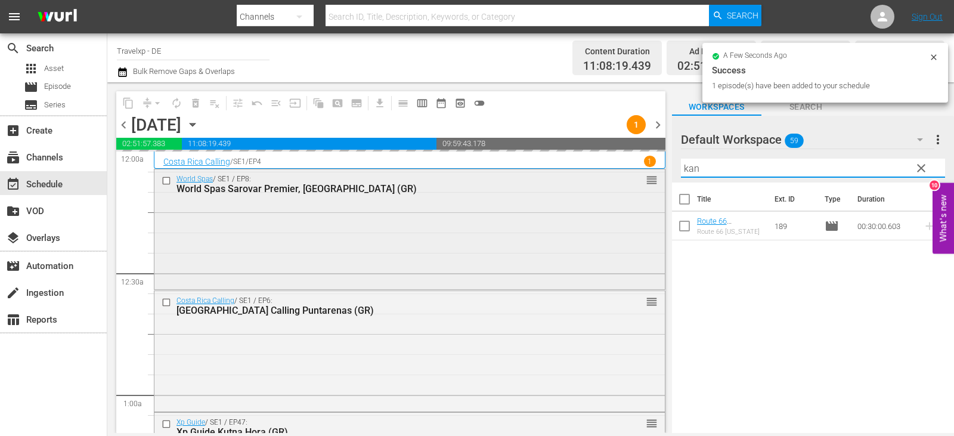
drag, startPoint x: 680, startPoint y: 178, endPoint x: 630, endPoint y: 179, distance: 49.5
click at [630, 179] on div "content_copy compress arrow_drop_down autorenew_outlined delete_forever_outline…" at bounding box center [530, 257] width 847 height 351
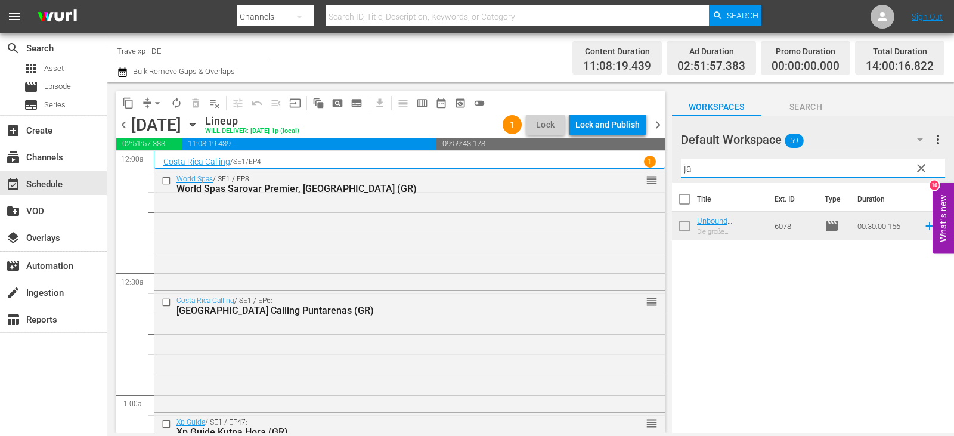
type input "j"
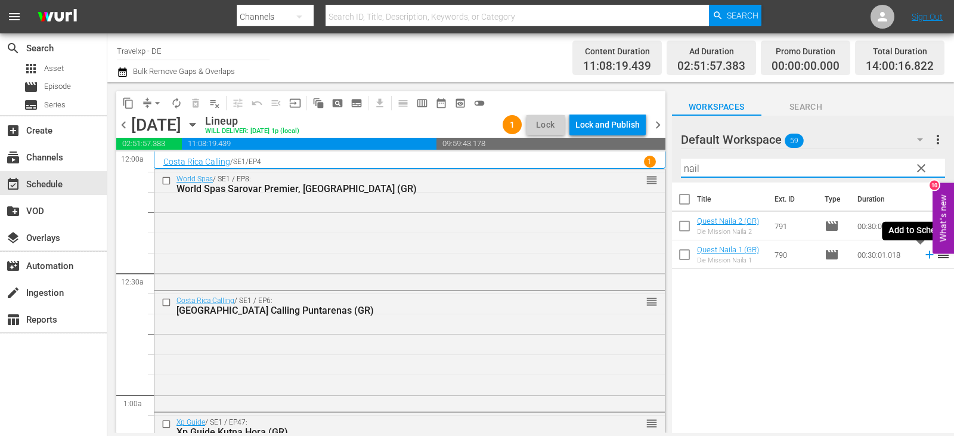
click at [923, 254] on icon at bounding box center [929, 254] width 13 height 13
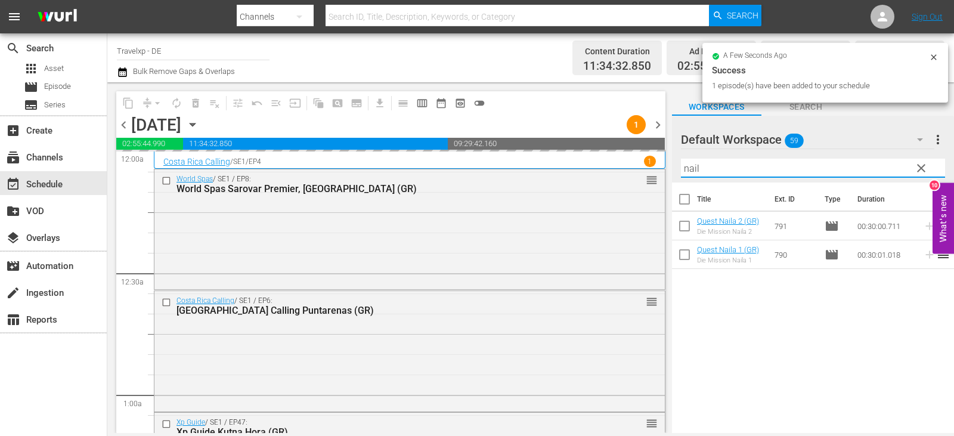
drag, startPoint x: 726, startPoint y: 175, endPoint x: 659, endPoint y: 177, distance: 66.2
click at [659, 177] on div "content_copy compress arrow_drop_down autorenew_outlined delete_forever_outline…" at bounding box center [530, 257] width 847 height 351
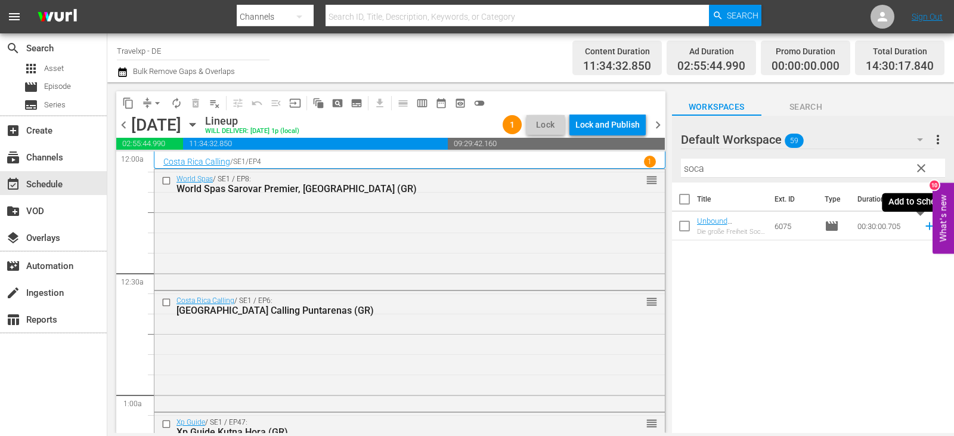
click at [923, 228] on icon at bounding box center [929, 225] width 13 height 13
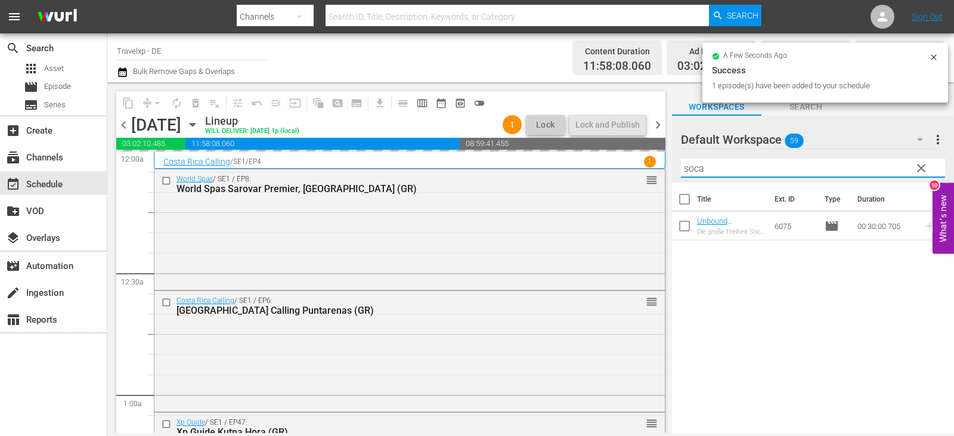
drag, startPoint x: 721, startPoint y: 170, endPoint x: 662, endPoint y: 171, distance: 59.0
click at [662, 171] on div "content_copy compress arrow_drop_down autorenew_outlined delete_forever_outline…" at bounding box center [530, 257] width 847 height 351
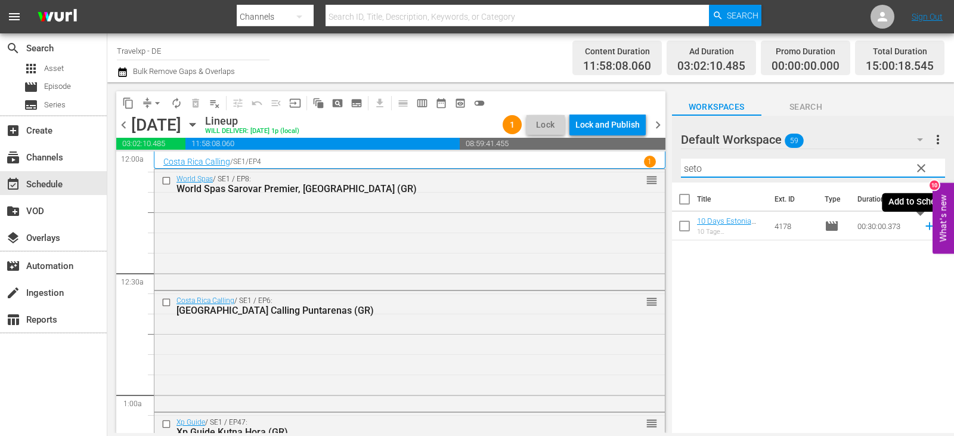
click at [923, 225] on icon at bounding box center [929, 225] width 13 height 13
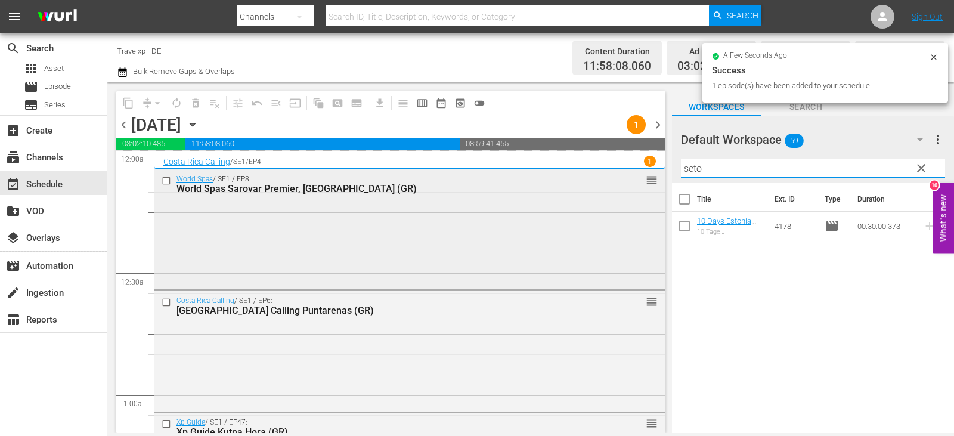
drag, startPoint x: 709, startPoint y: 164, endPoint x: 647, endPoint y: 171, distance: 61.8
click at [647, 171] on div "content_copy compress arrow_drop_down autorenew_outlined delete_forever_outline…" at bounding box center [530, 257] width 847 height 351
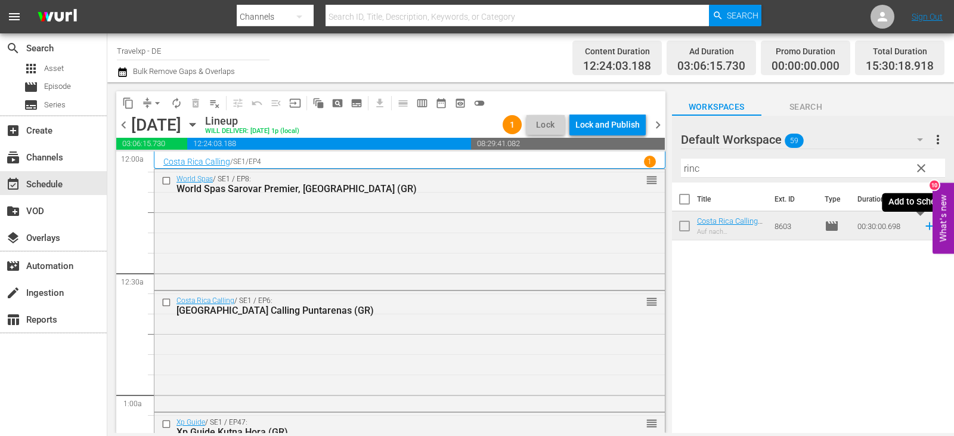
click at [925, 227] on icon at bounding box center [929, 226] width 8 height 8
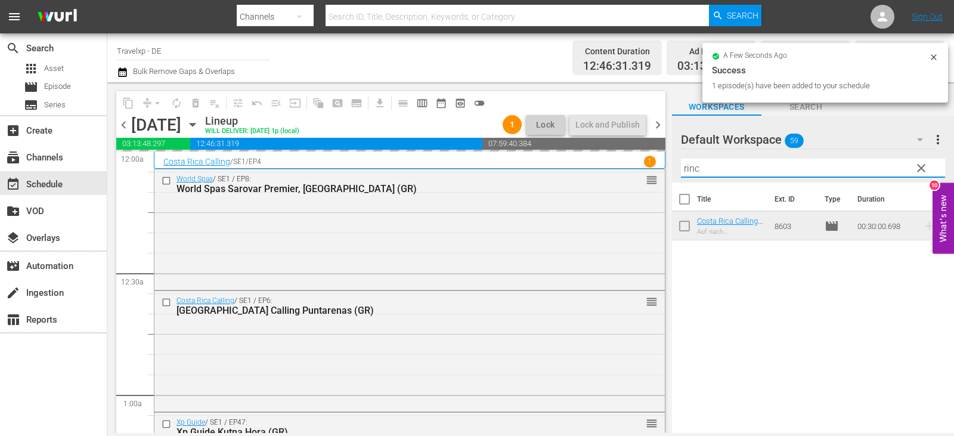
click at [645, 172] on div "content_copy compress arrow_drop_down autorenew_outlined delete_forever_outline…" at bounding box center [530, 257] width 847 height 351
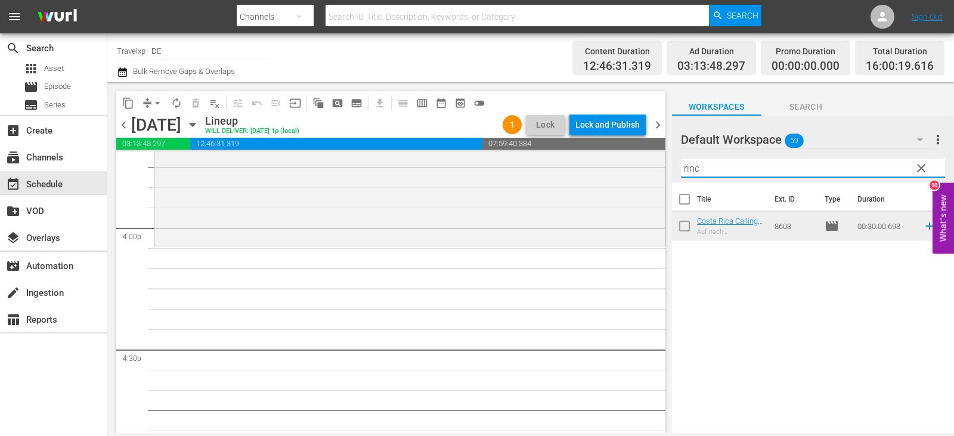
scroll to position [3637, 0]
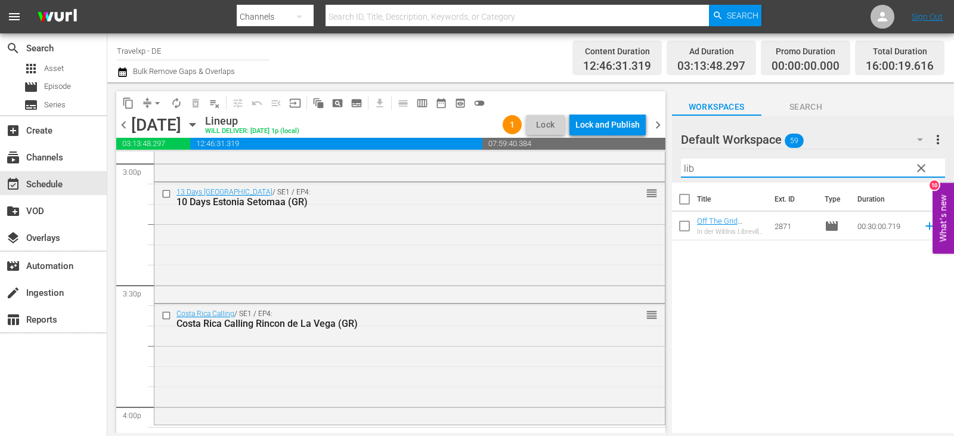
click at [925, 229] on icon at bounding box center [929, 226] width 8 height 8
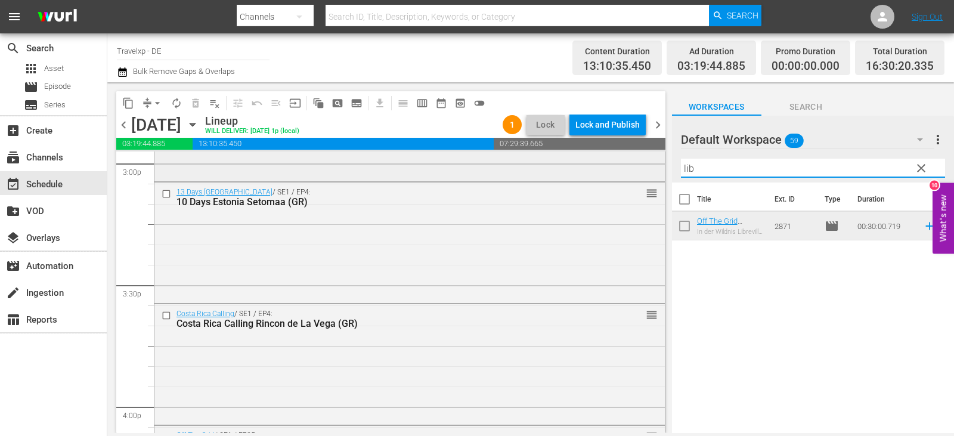
drag, startPoint x: 711, startPoint y: 172, endPoint x: 652, endPoint y: 171, distance: 59.0
click at [652, 171] on div "content_copy compress arrow_drop_down autorenew_outlined delete_forever_outline…" at bounding box center [530, 257] width 847 height 351
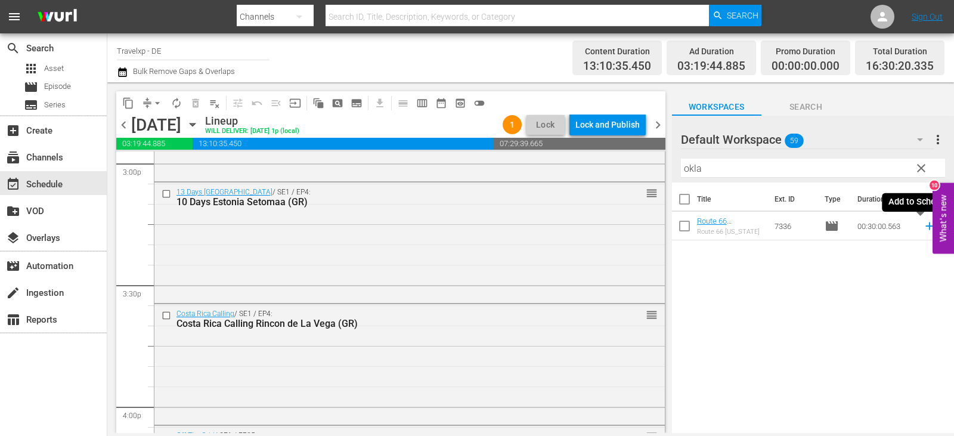
click at [923, 225] on icon at bounding box center [929, 225] width 13 height 13
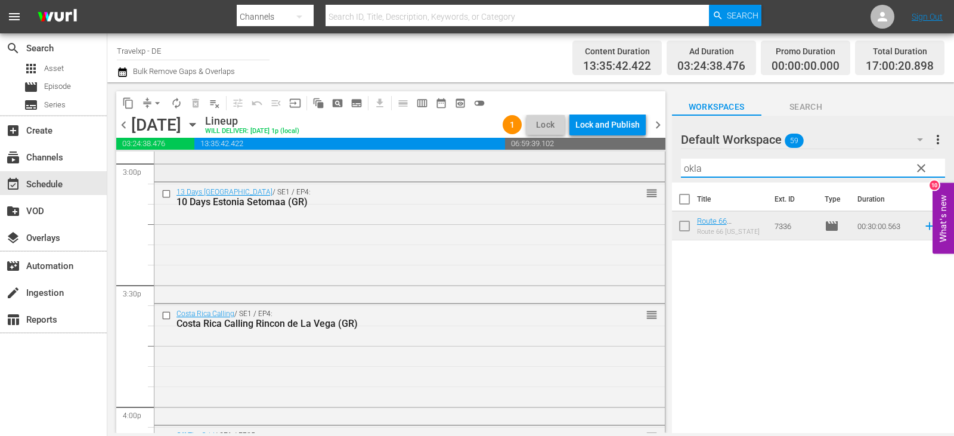
drag, startPoint x: 712, startPoint y: 168, endPoint x: 644, endPoint y: 176, distance: 68.5
click at [644, 176] on div "content_copy compress arrow_drop_down autorenew_outlined delete_forever_outline…" at bounding box center [530, 257] width 847 height 351
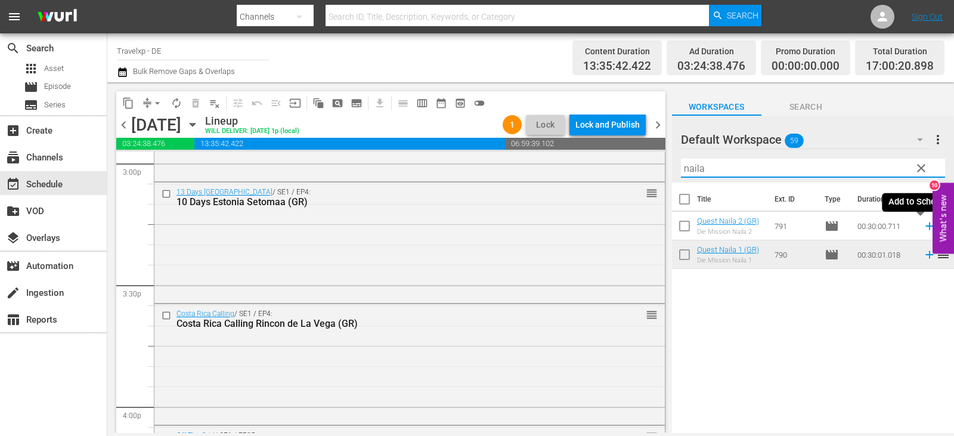
click at [923, 225] on icon at bounding box center [929, 225] width 13 height 13
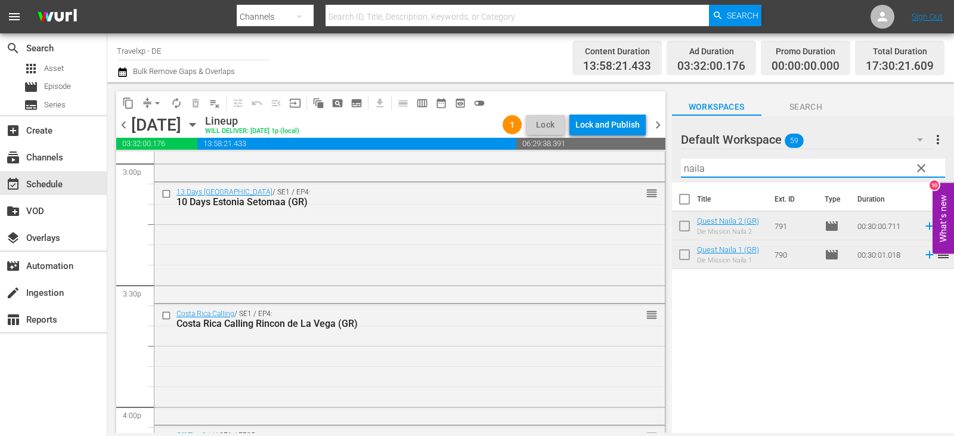
drag, startPoint x: 715, startPoint y: 168, endPoint x: 661, endPoint y: 174, distance: 54.6
click at [661, 174] on div "content_copy compress arrow_drop_down autorenew_outlined delete_forever_outline…" at bounding box center [530, 257] width 847 height 351
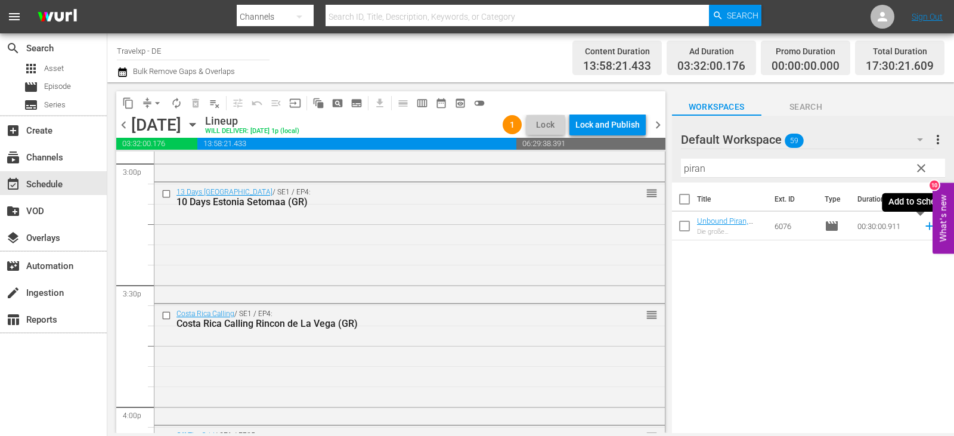
click at [925, 225] on icon at bounding box center [929, 226] width 8 height 8
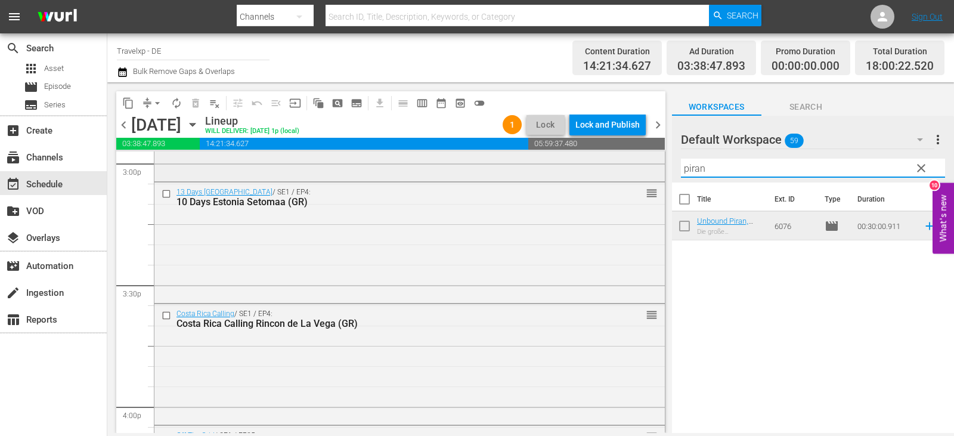
drag, startPoint x: 722, startPoint y: 166, endPoint x: 645, endPoint y: 175, distance: 77.4
click at [645, 175] on div "content_copy compress arrow_drop_down autorenew_outlined delete_forever_outline…" at bounding box center [530, 257] width 847 height 351
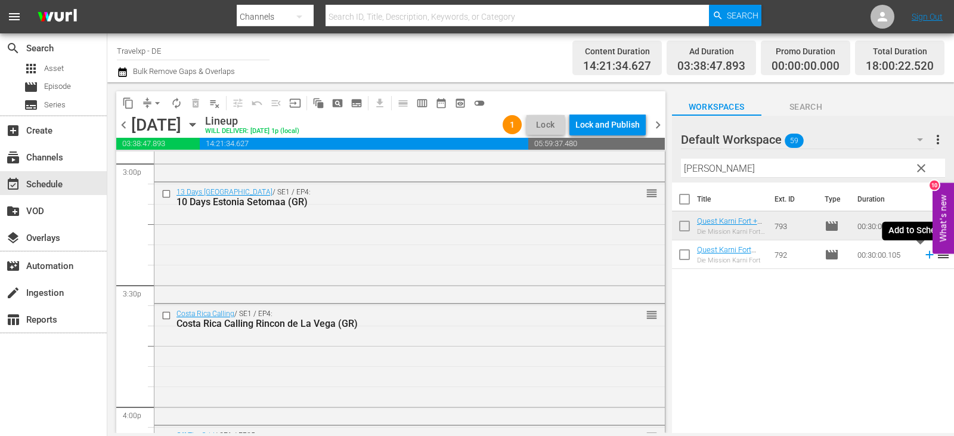
click at [923, 257] on icon at bounding box center [929, 254] width 13 height 13
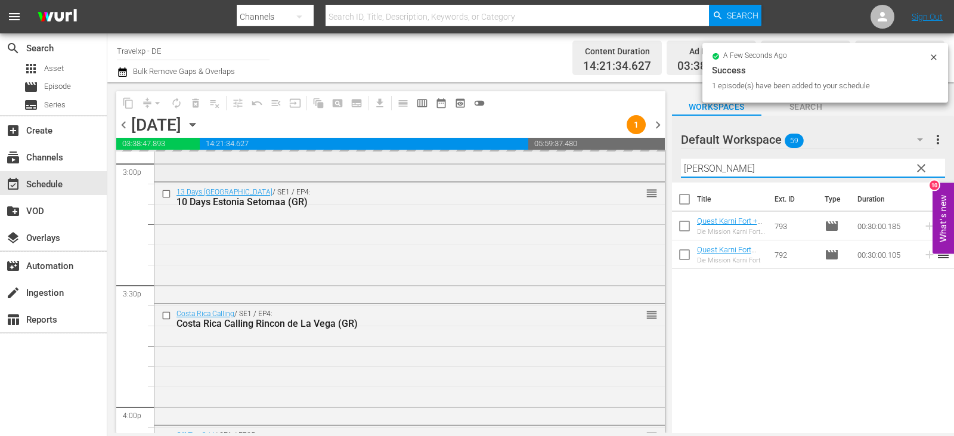
drag, startPoint x: 714, startPoint y: 168, endPoint x: 638, endPoint y: 172, distance: 76.4
click at [638, 172] on div "content_copy compress arrow_drop_down autorenew_outlined delete_forever_outline…" at bounding box center [530, 257] width 847 height 351
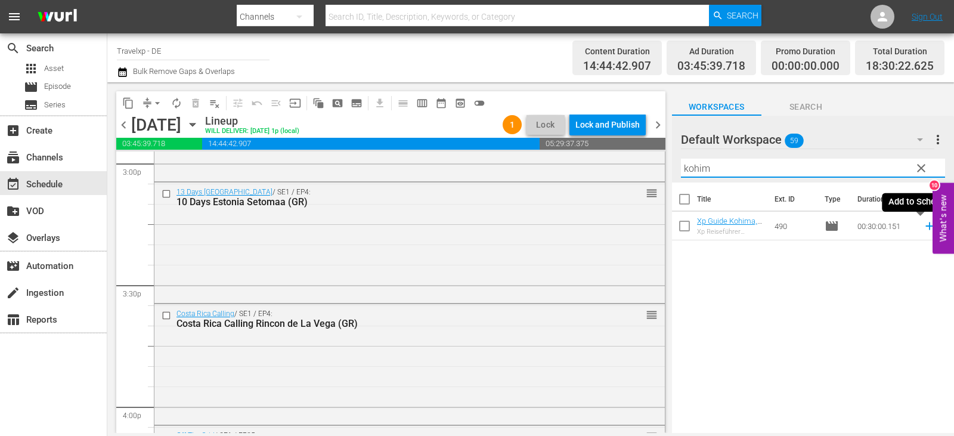
click at [923, 228] on icon at bounding box center [929, 225] width 13 height 13
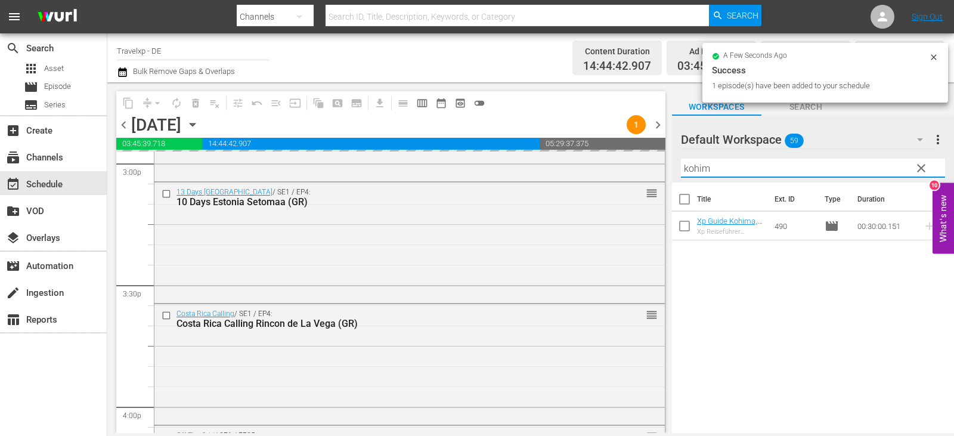
drag, startPoint x: 729, startPoint y: 163, endPoint x: 658, endPoint y: 170, distance: 70.7
click at [658, 170] on div "content_copy compress arrow_drop_down autorenew_outlined delete_forever_outline…" at bounding box center [530, 257] width 847 height 351
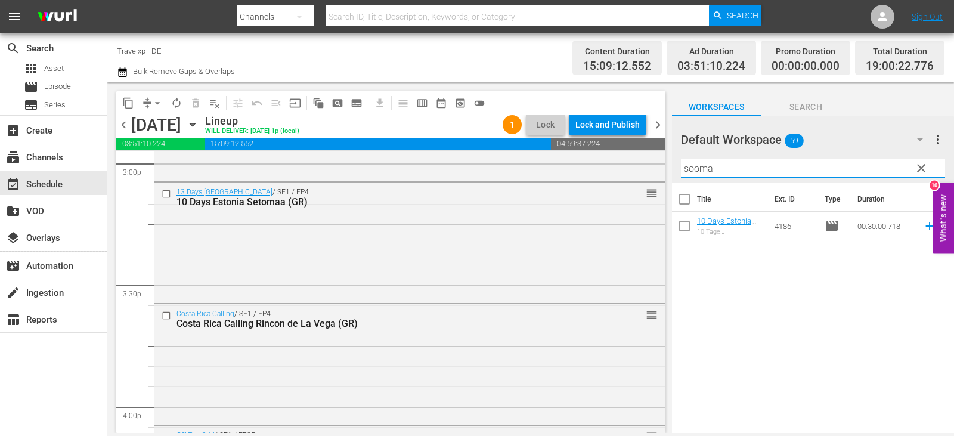
click at [925, 225] on icon at bounding box center [929, 226] width 8 height 8
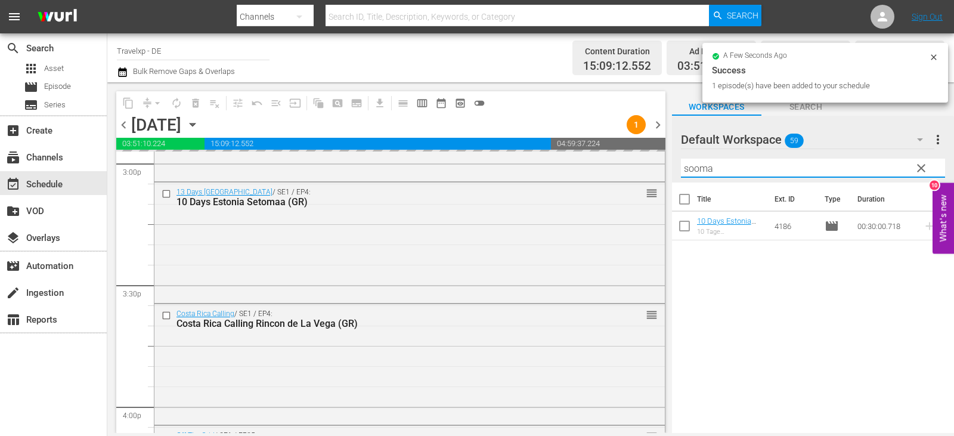
drag, startPoint x: 720, startPoint y: 171, endPoint x: 658, endPoint y: 171, distance: 62.6
click at [658, 171] on div "content_copy compress arrow_drop_down autorenew_outlined delete_forever_outline…" at bounding box center [530, 257] width 847 height 351
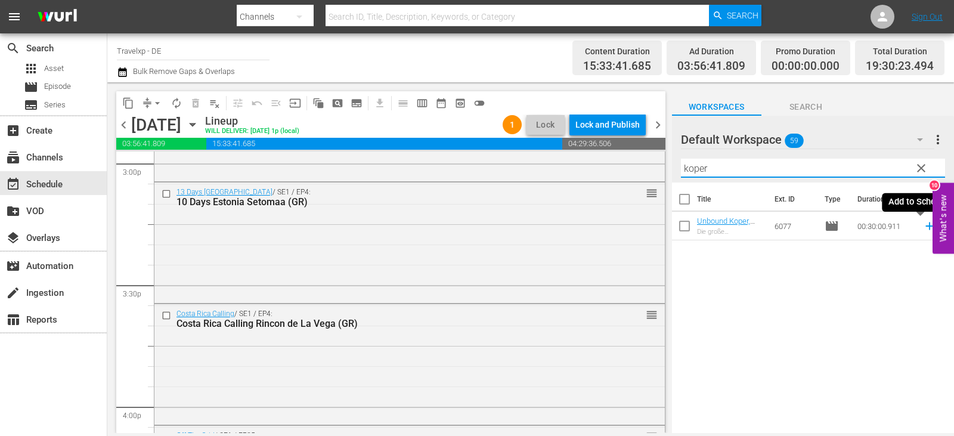
click at [923, 228] on icon at bounding box center [929, 225] width 13 height 13
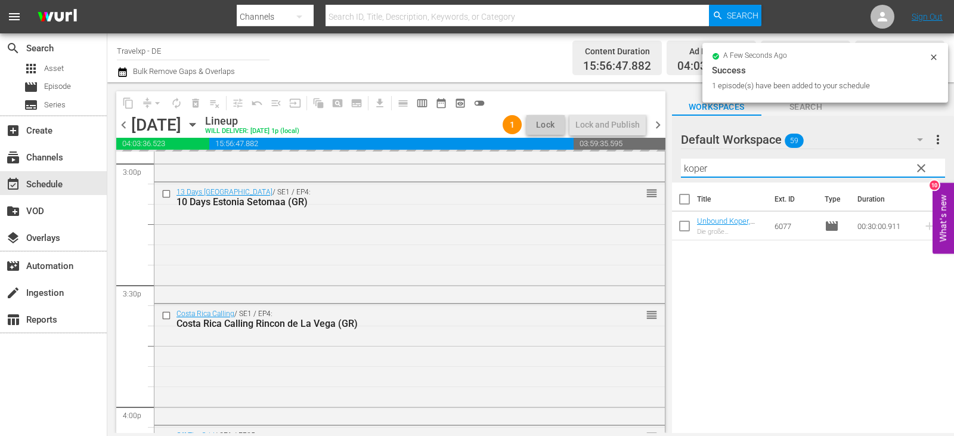
click at [653, 165] on div "content_copy compress arrow_drop_down autorenew_outlined delete_forever_outline…" at bounding box center [530, 257] width 847 height 351
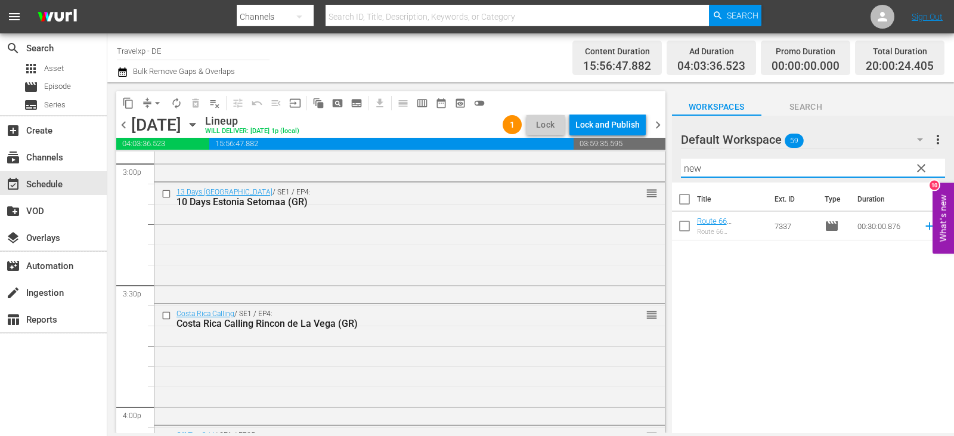
type input "new"
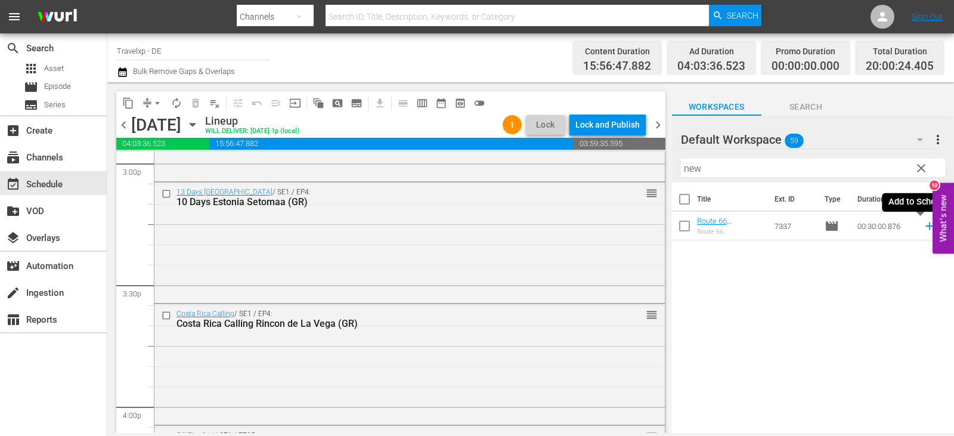
click at [923, 229] on icon at bounding box center [929, 225] width 13 height 13
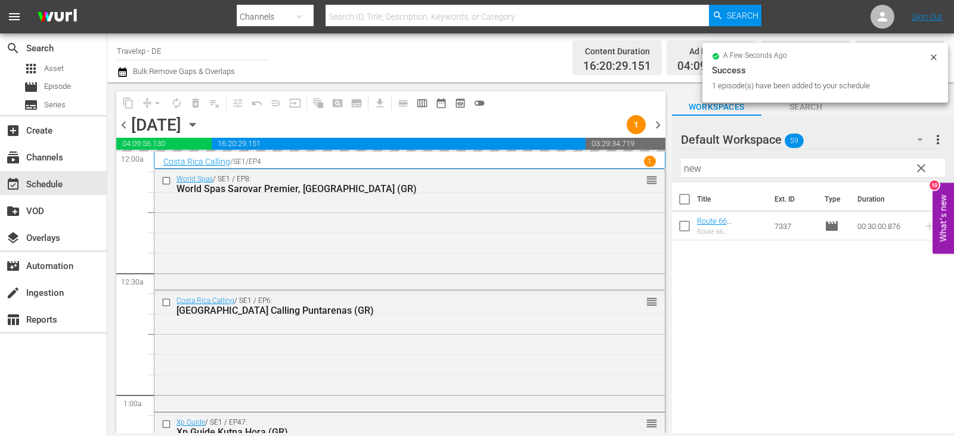
scroll to position [3637, 0]
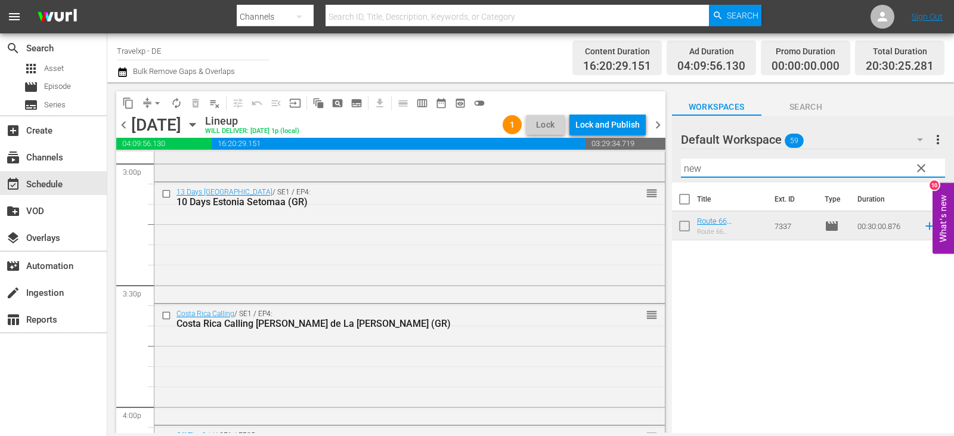
drag, startPoint x: 715, startPoint y: 169, endPoint x: 625, endPoint y: 178, distance: 89.9
click at [625, 178] on div "content_copy compress arrow_drop_down autorenew_outlined delete_forever_outline…" at bounding box center [530, 257] width 847 height 351
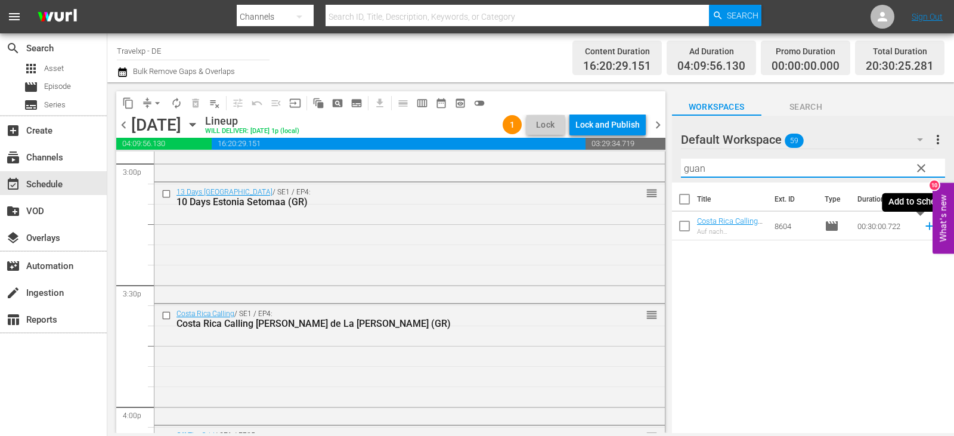
drag, startPoint x: 919, startPoint y: 225, endPoint x: 836, endPoint y: 235, distance: 83.5
click at [923, 225] on icon at bounding box center [929, 225] width 13 height 13
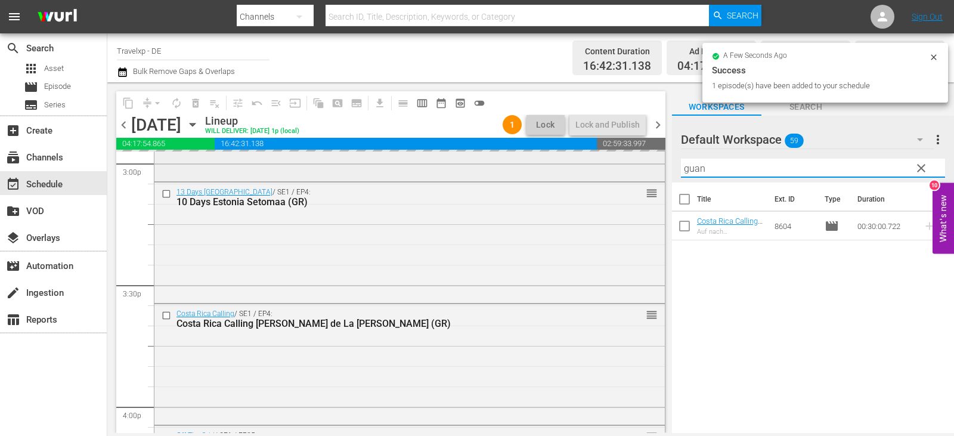
drag, startPoint x: 711, startPoint y: 169, endPoint x: 637, endPoint y: 169, distance: 73.9
click at [637, 169] on div "content_copy compress arrow_drop_down autorenew_outlined delete_forever_outline…" at bounding box center [530, 257] width 847 height 351
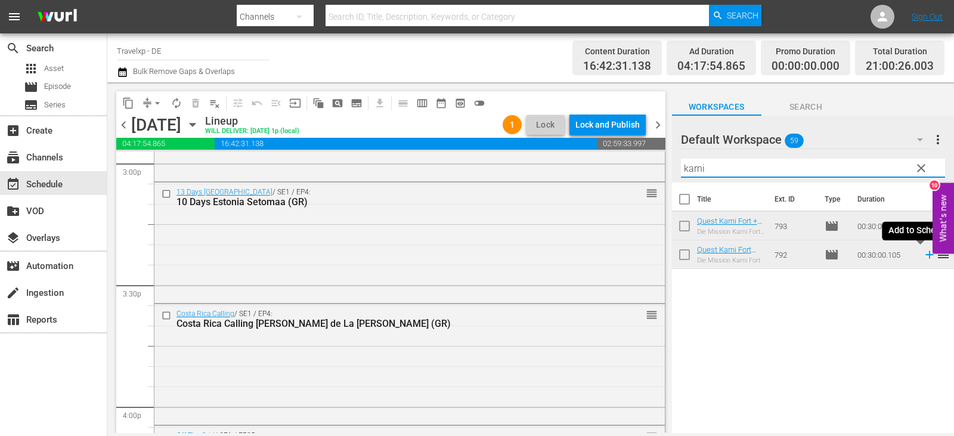
click at [925, 255] on icon at bounding box center [929, 255] width 8 height 8
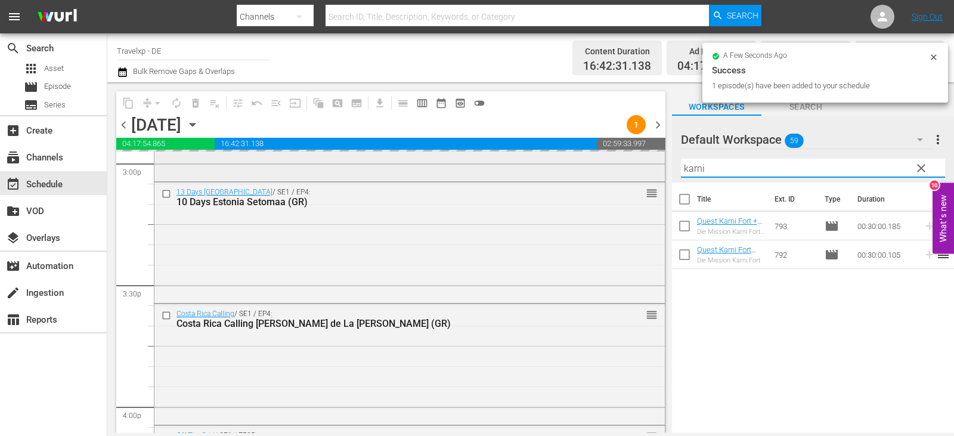
drag, startPoint x: 718, startPoint y: 168, endPoint x: 652, endPoint y: 173, distance: 66.4
click at [652, 173] on div "content_copy compress arrow_drop_down autorenew_outlined delete_forever_outline…" at bounding box center [530, 257] width 847 height 351
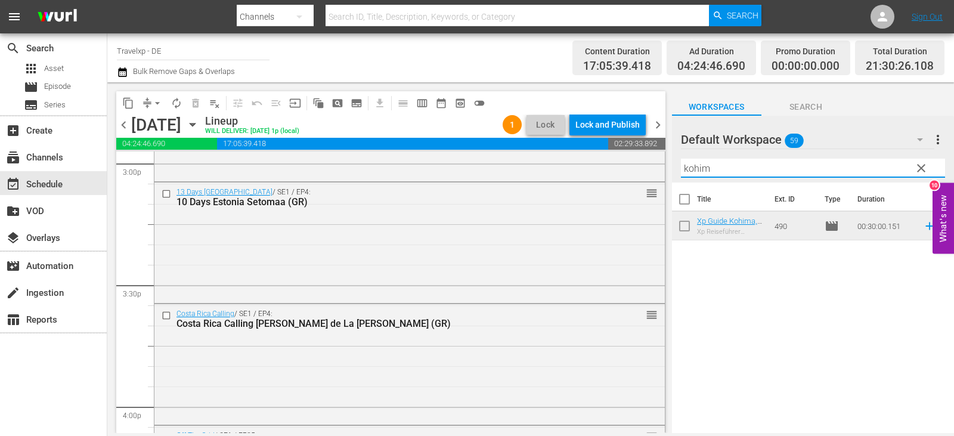
click at [923, 222] on icon at bounding box center [929, 225] width 13 height 13
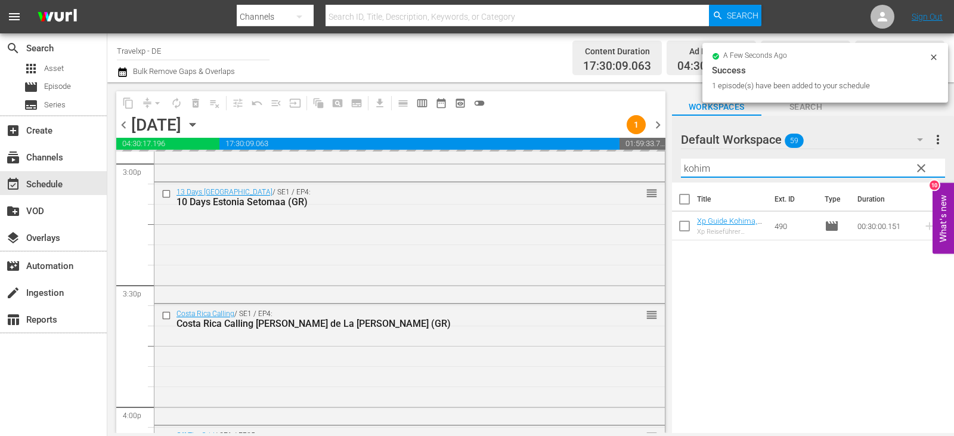
drag, startPoint x: 729, startPoint y: 173, endPoint x: 664, endPoint y: 170, distance: 65.0
click at [664, 170] on div "content_copy compress arrow_drop_down autorenew_outlined delete_forever_outline…" at bounding box center [530, 257] width 847 height 351
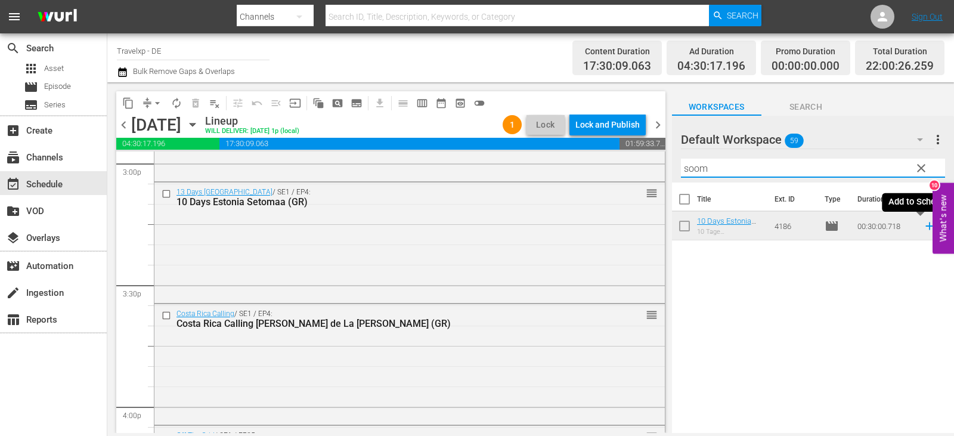
click at [923, 230] on icon at bounding box center [929, 225] width 13 height 13
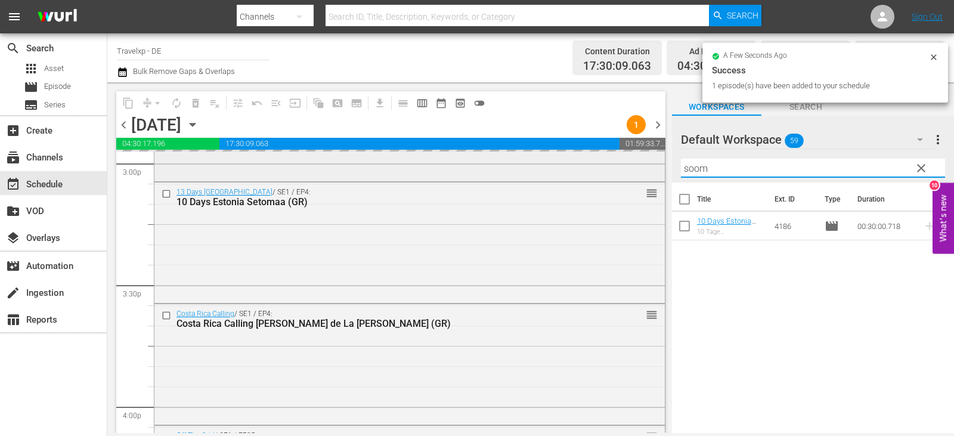
click at [587, 173] on div "content_copy compress arrow_drop_down autorenew_outlined delete_forever_outline…" at bounding box center [530, 257] width 847 height 351
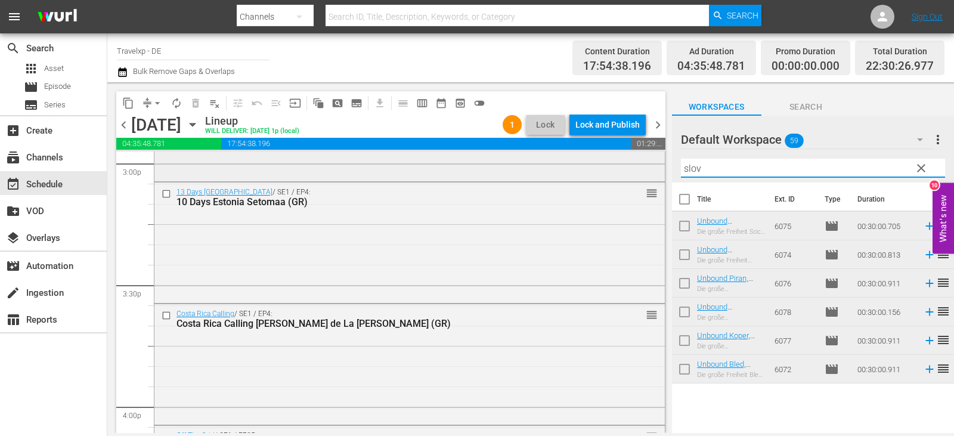
drag, startPoint x: 715, startPoint y: 165, endPoint x: 584, endPoint y: 180, distance: 132.0
click at [584, 180] on div "content_copy compress arrow_drop_down autorenew_outlined delete_forever_outline…" at bounding box center [530, 257] width 847 height 351
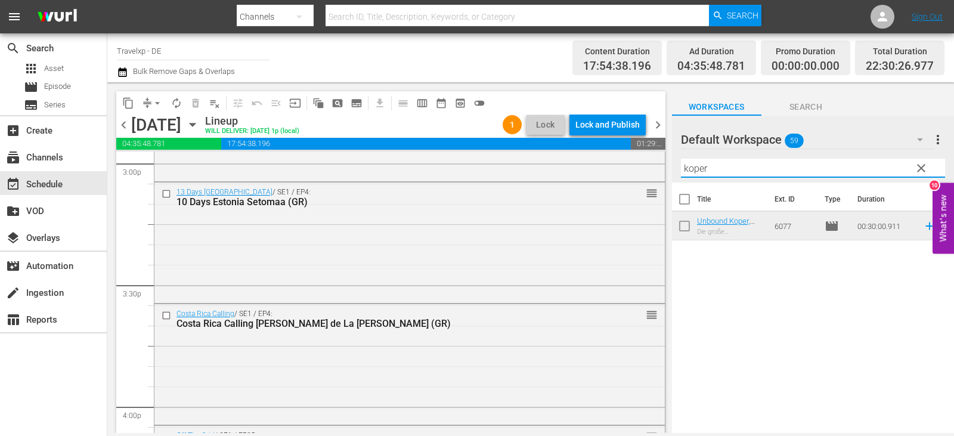
click at [923, 222] on icon at bounding box center [929, 225] width 13 height 13
drag, startPoint x: 722, startPoint y: 163, endPoint x: 642, endPoint y: 166, distance: 79.9
click at [642, 166] on div "content_copy compress arrow_drop_down autorenew_outlined delete_forever_outline…" at bounding box center [530, 257] width 847 height 351
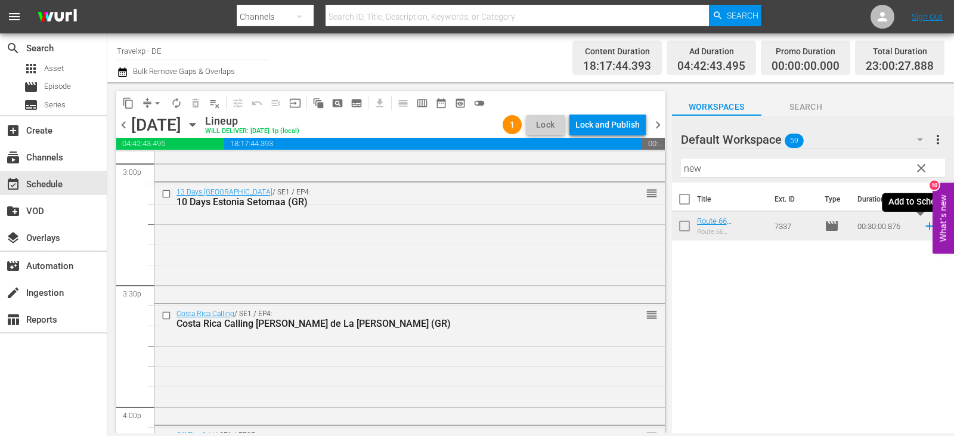
click at [925, 227] on icon at bounding box center [929, 226] width 8 height 8
click at [664, 172] on div "content_copy compress arrow_drop_down autorenew_outlined delete_forever_outline…" at bounding box center [530, 257] width 847 height 351
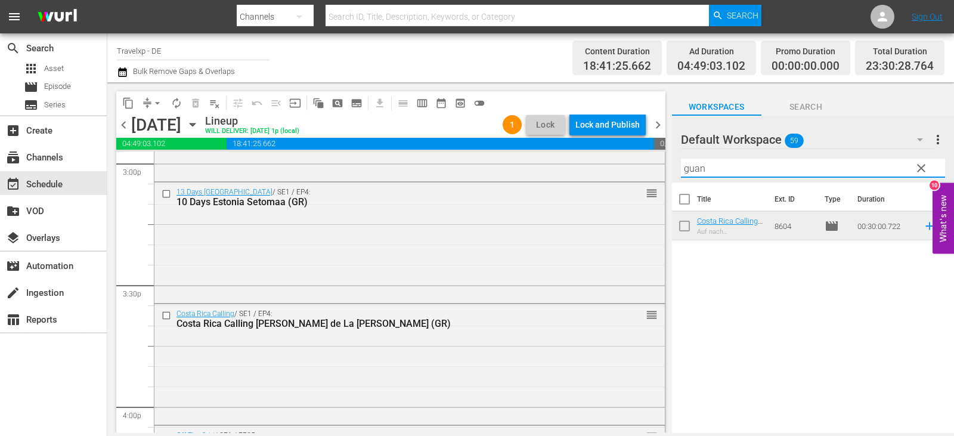
type input "guan"
click at [923, 226] on icon at bounding box center [929, 225] width 13 height 13
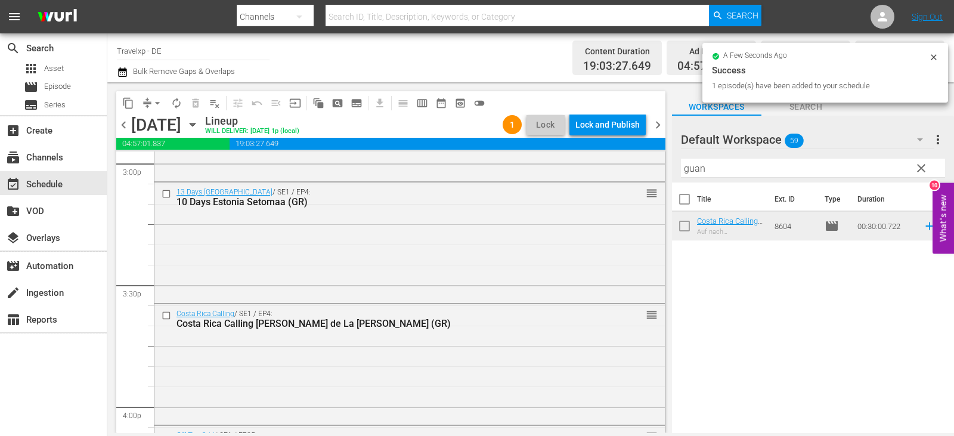
scroll to position [5556, 0]
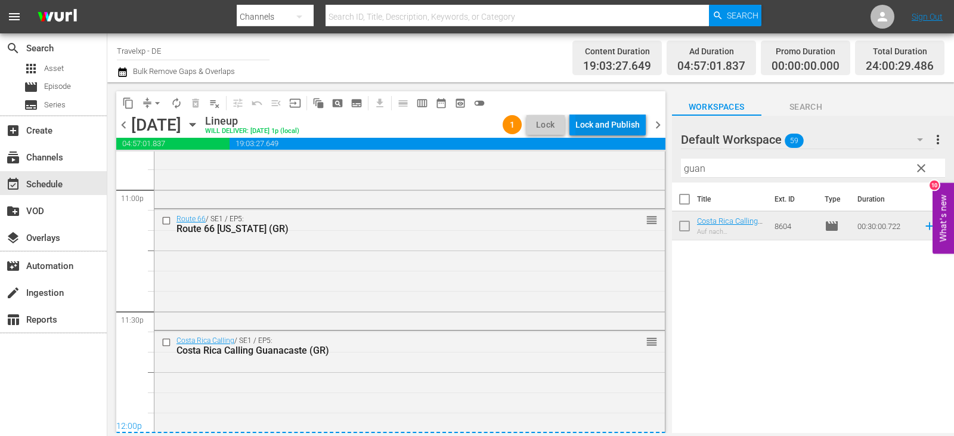
click at [623, 125] on div "Lock and Publish" at bounding box center [607, 124] width 64 height 21
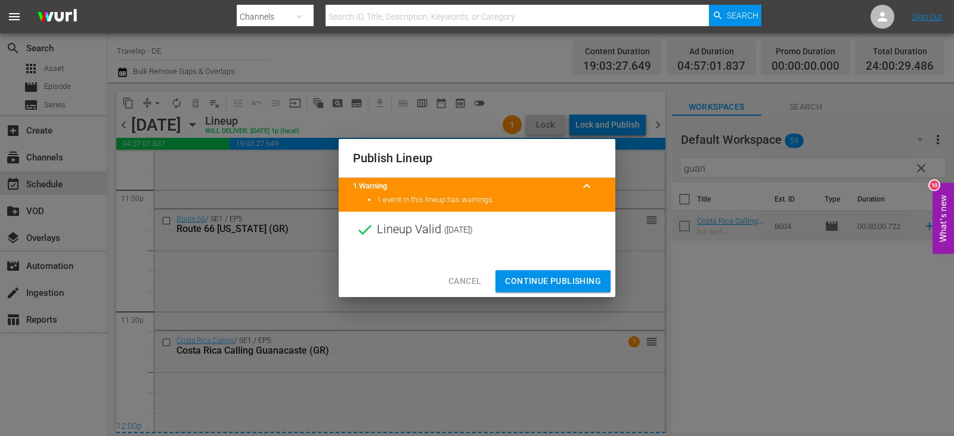
click at [579, 276] on span "Continue Publishing" at bounding box center [553, 281] width 96 height 15
